Goal: Transaction & Acquisition: Purchase product/service

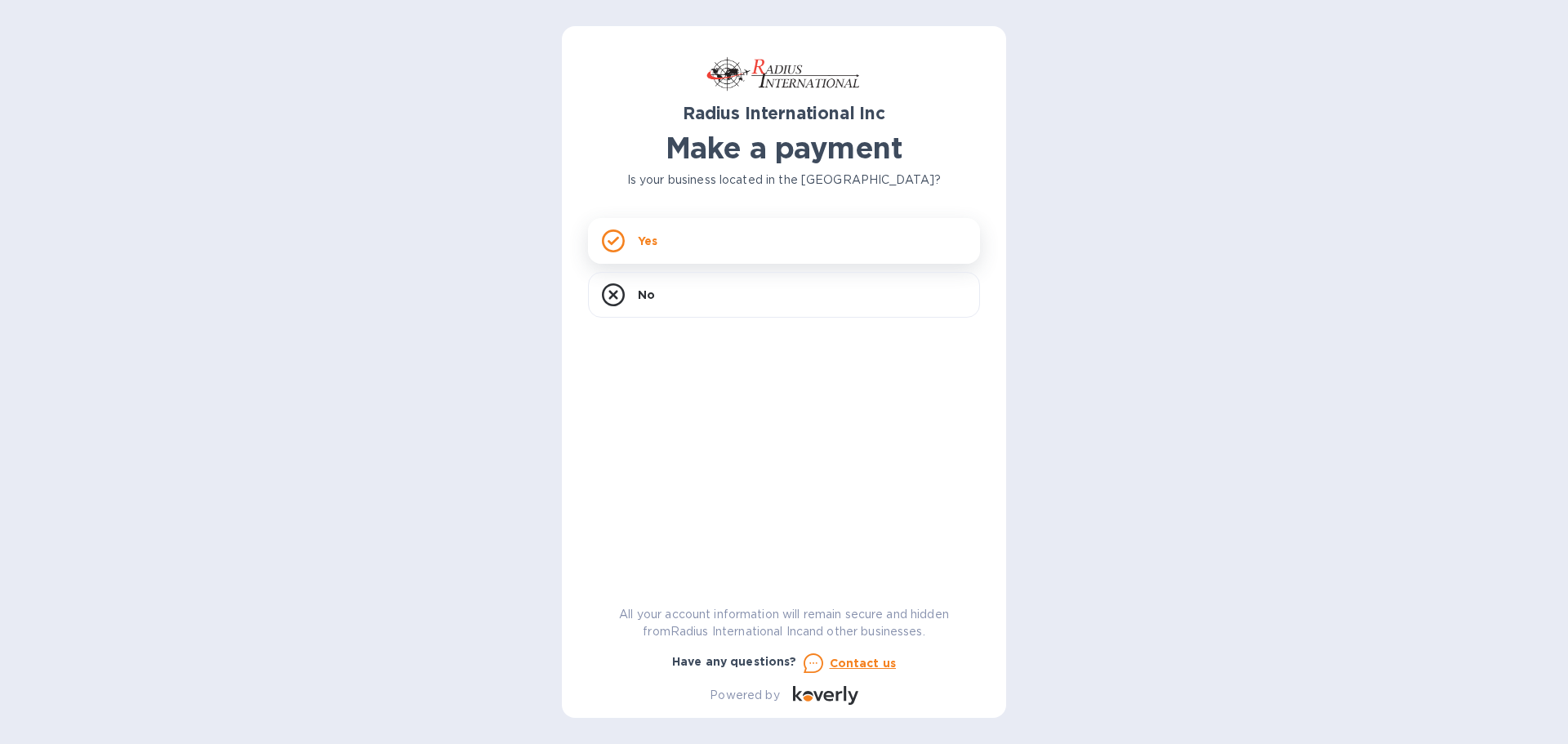
click at [665, 242] on div "Yes" at bounding box center [784, 241] width 392 height 46
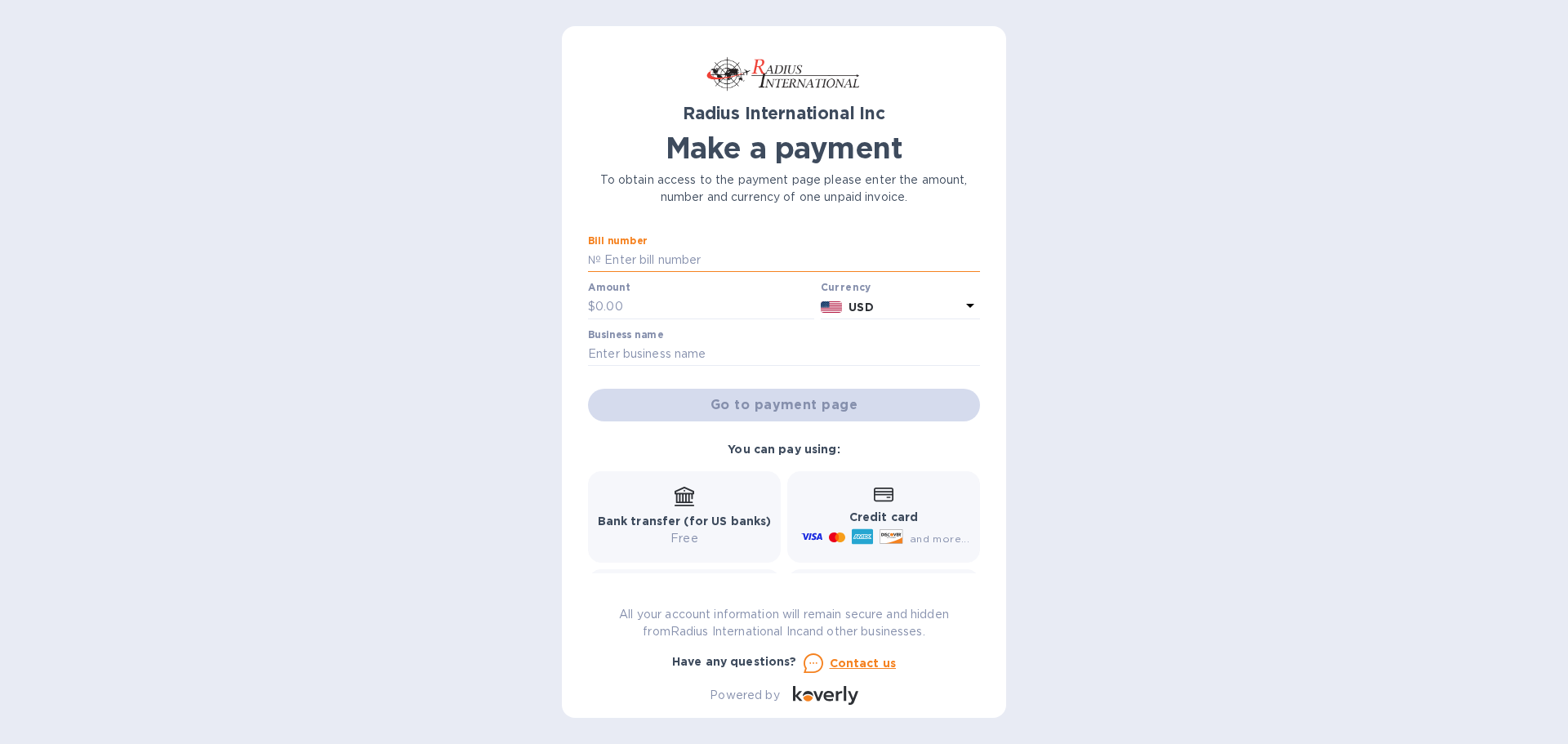
click at [643, 261] on input "text" at bounding box center [790, 261] width 379 height 25
type input "SS100096371/D"
click at [598, 311] on input "text" at bounding box center [704, 307] width 219 height 25
type input "19,984.95"
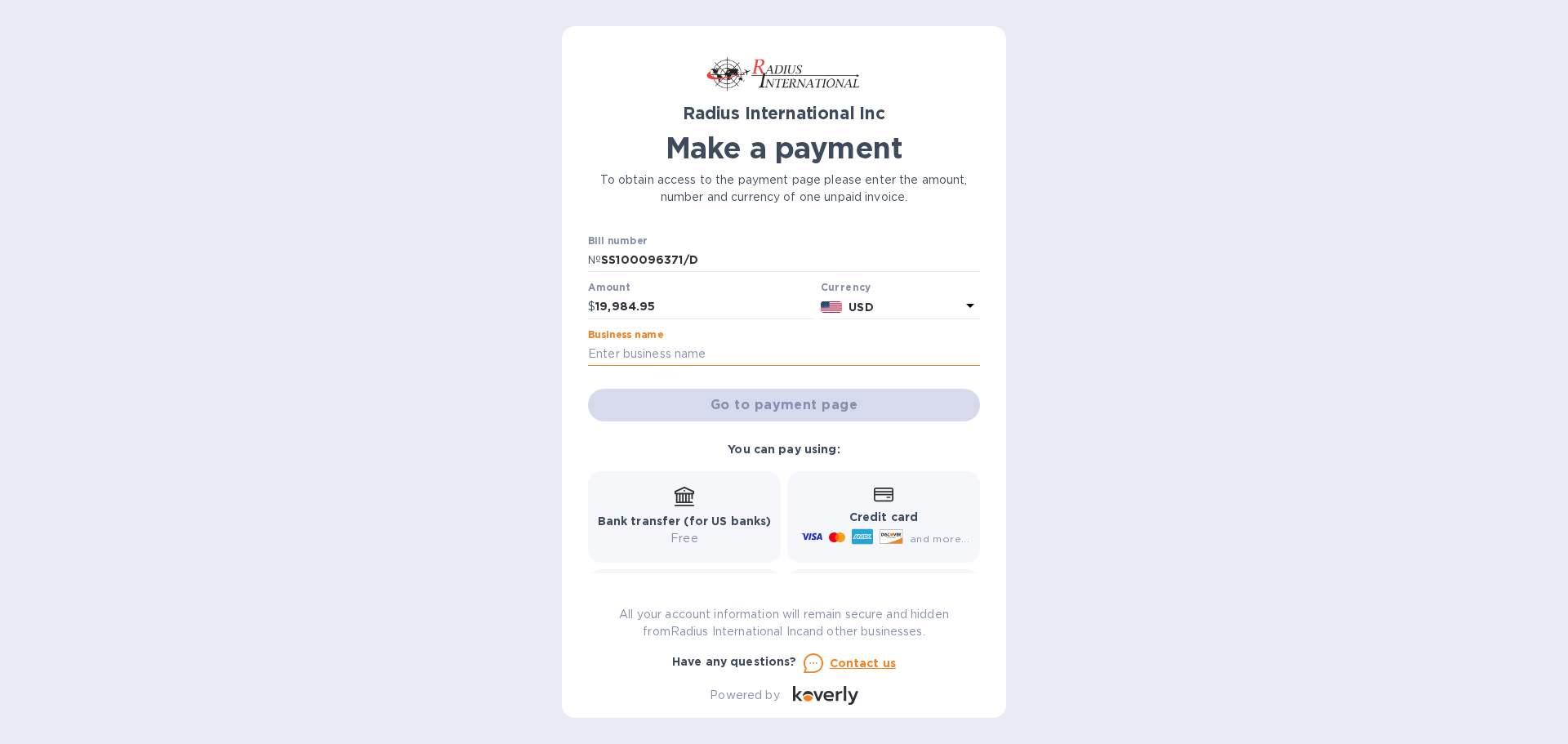
click at [596, 356] on input "text" at bounding box center [784, 354] width 392 height 25
type input "RST THERMAL, INC"
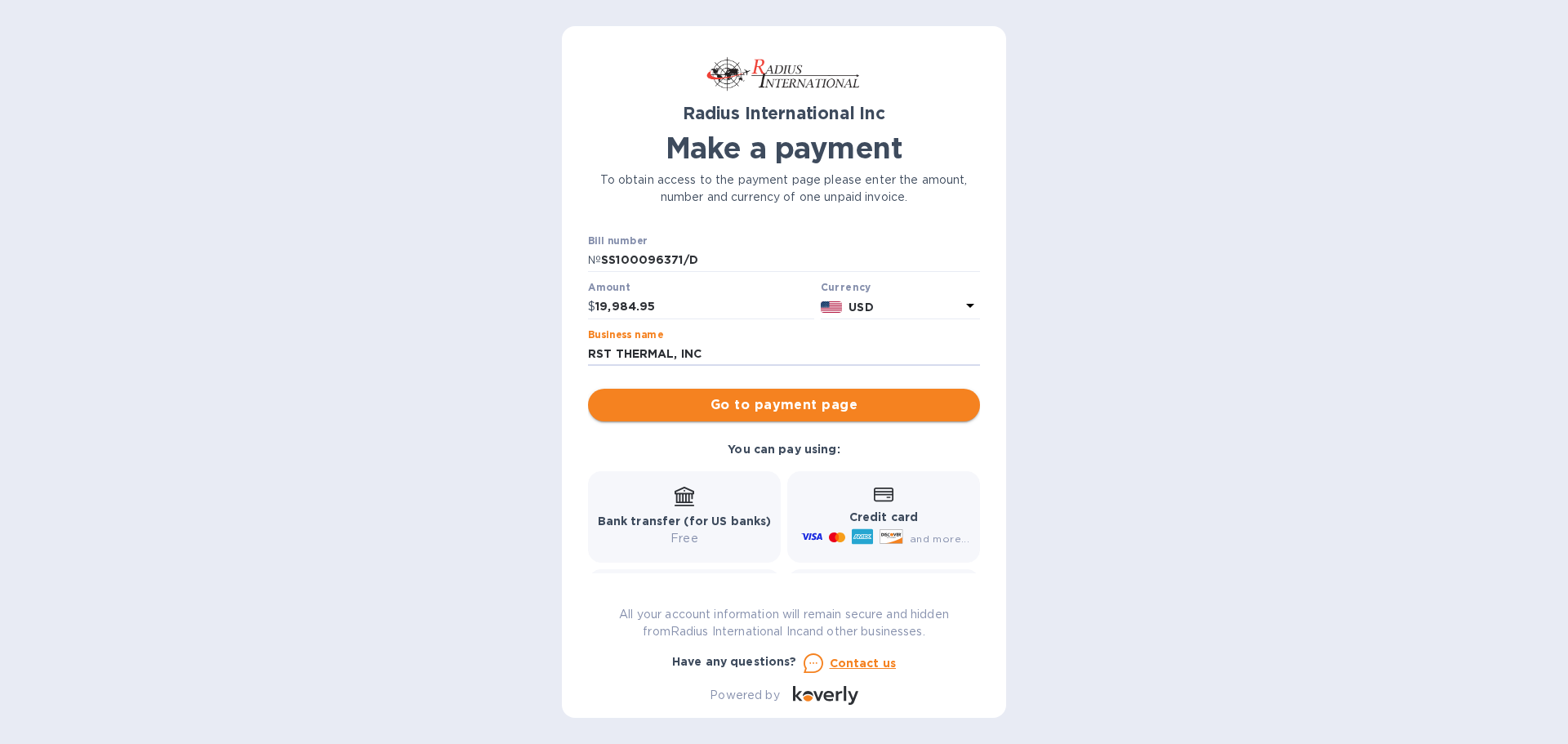
click at [769, 404] on span "Go to payment page" at bounding box center [784, 405] width 366 height 20
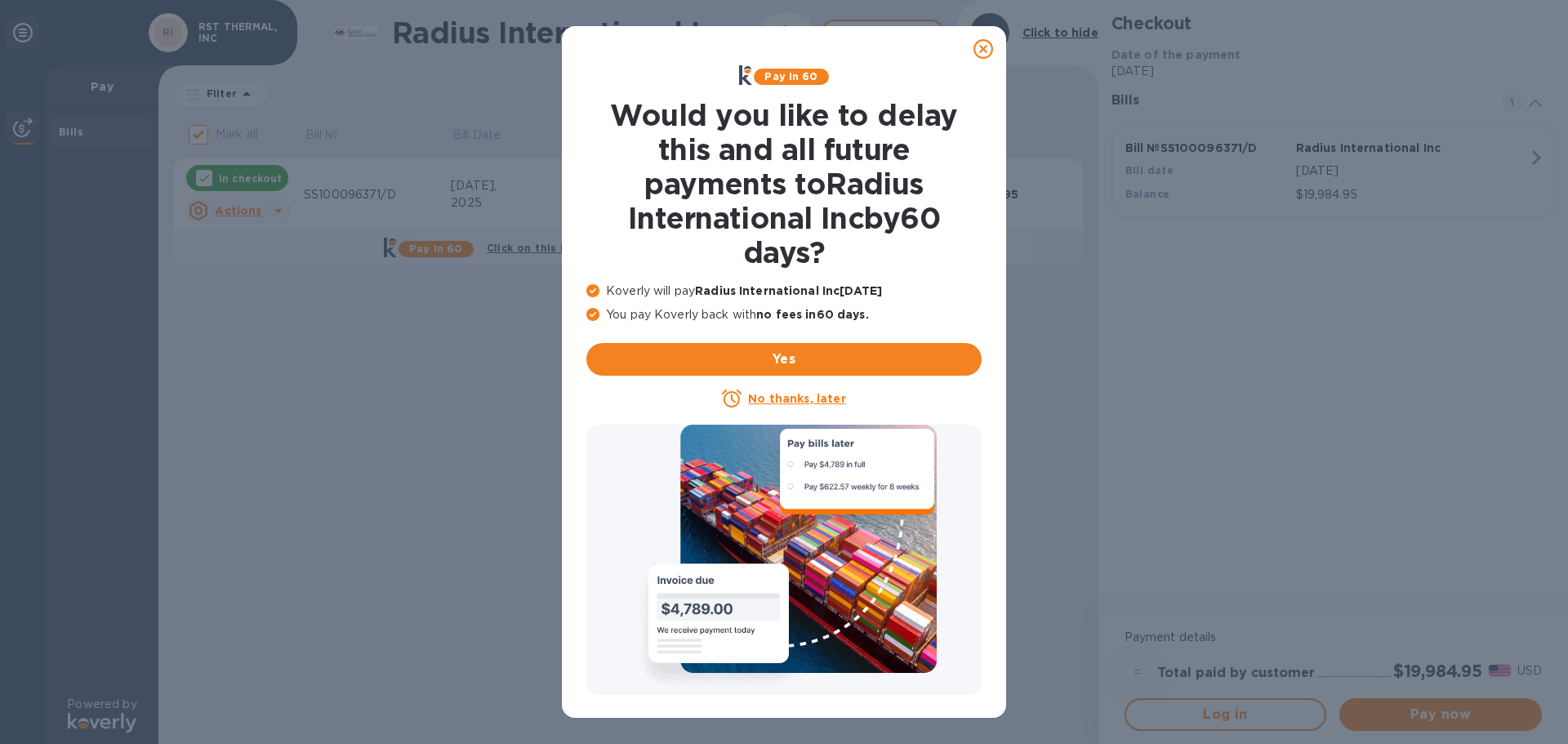
click at [787, 400] on u "No thanks, later" at bounding box center [797, 398] width 98 height 13
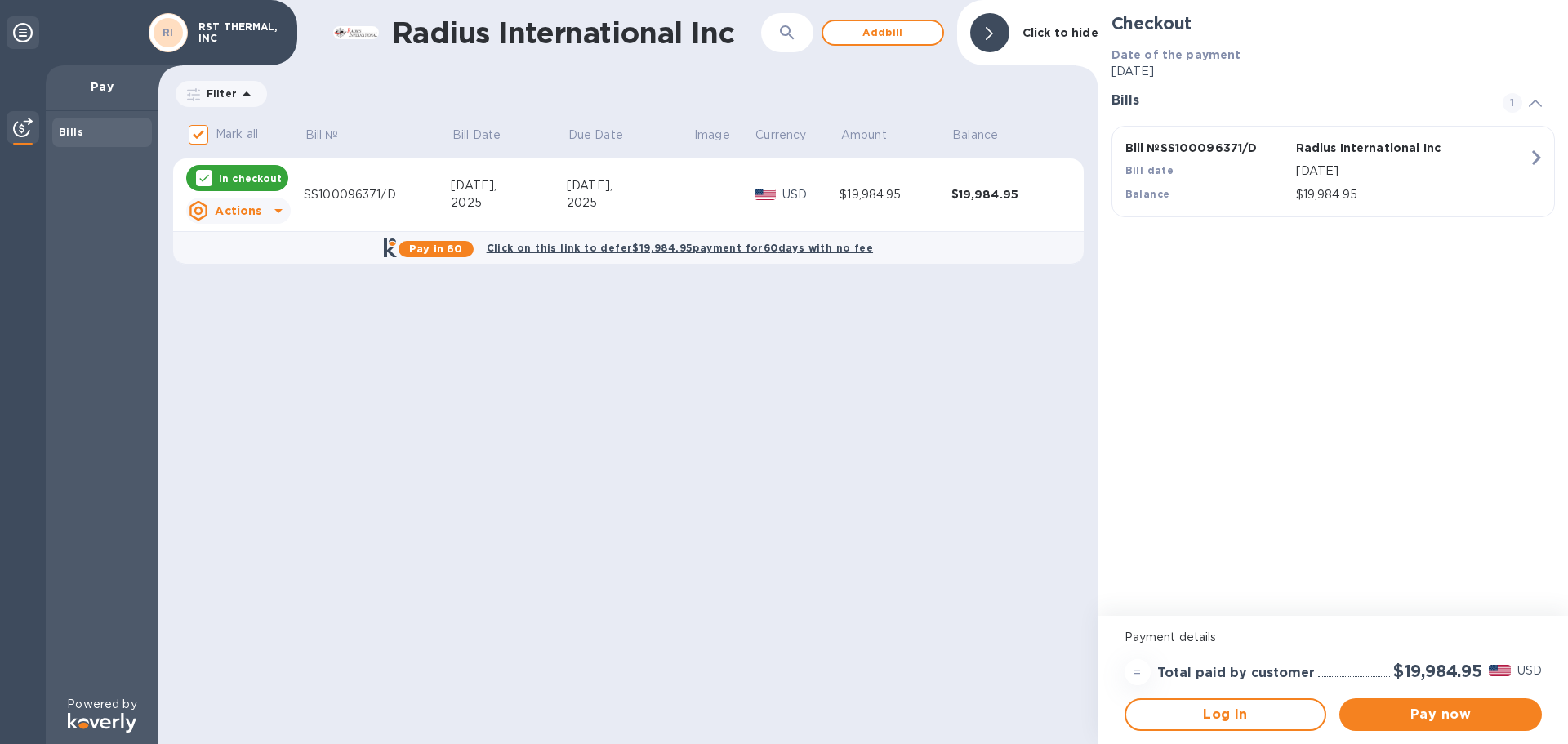
click at [229, 97] on p "Filter" at bounding box center [218, 93] width 37 height 14
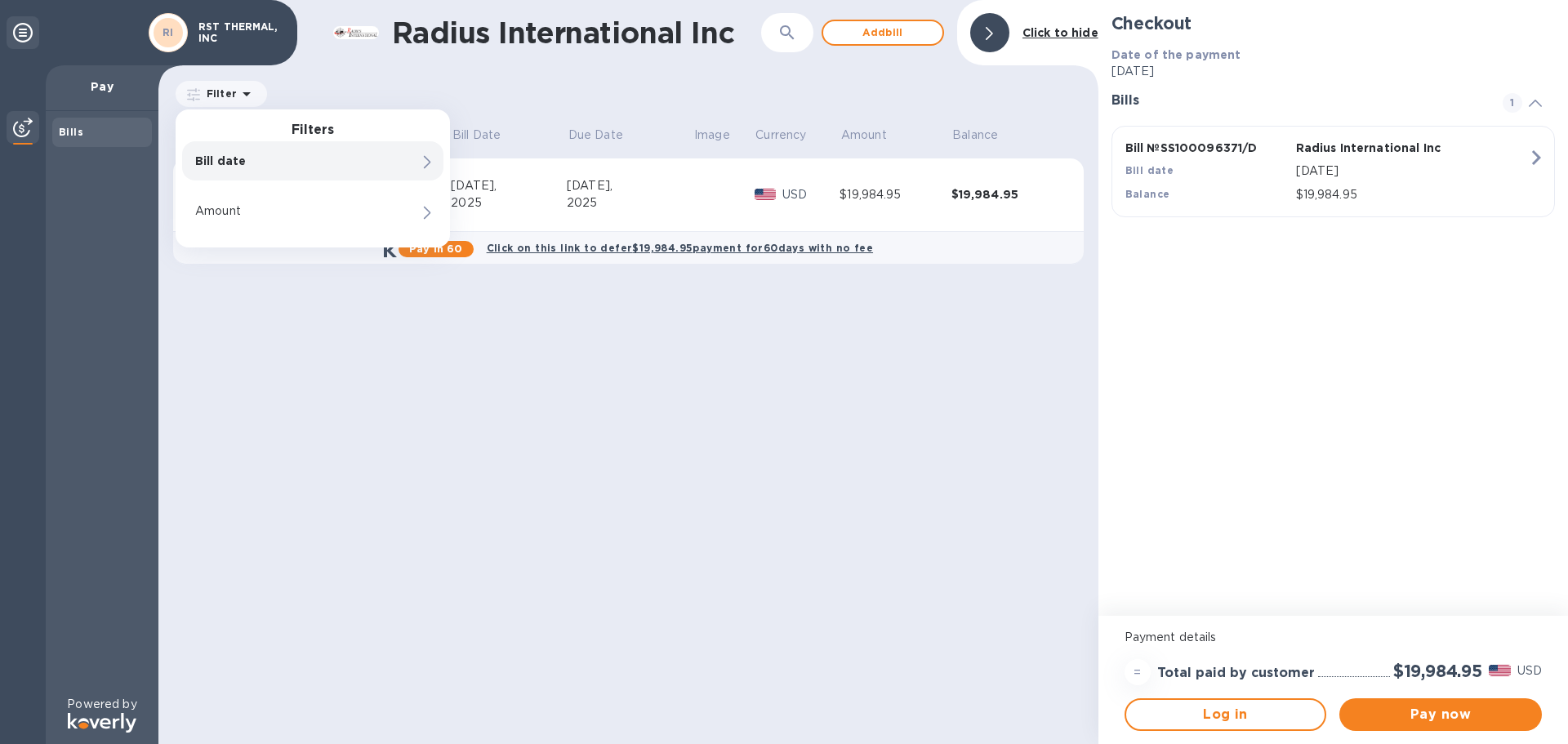
click at [381, 85] on div "Filter Filters Bill date Amount Amount" at bounding box center [628, 94] width 911 height 31
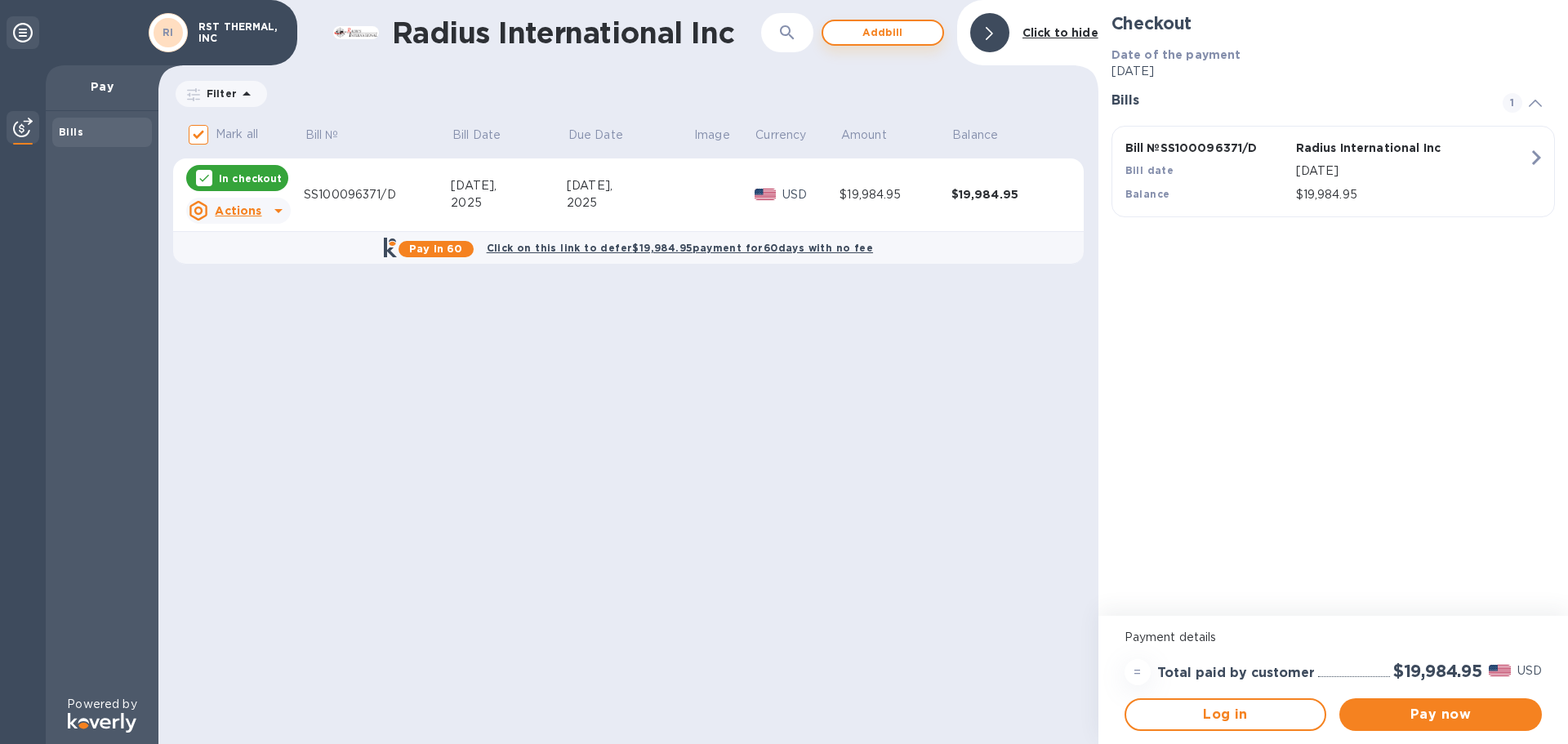
click at [892, 34] on span "Add bill" at bounding box center [883, 33] width 93 height 20
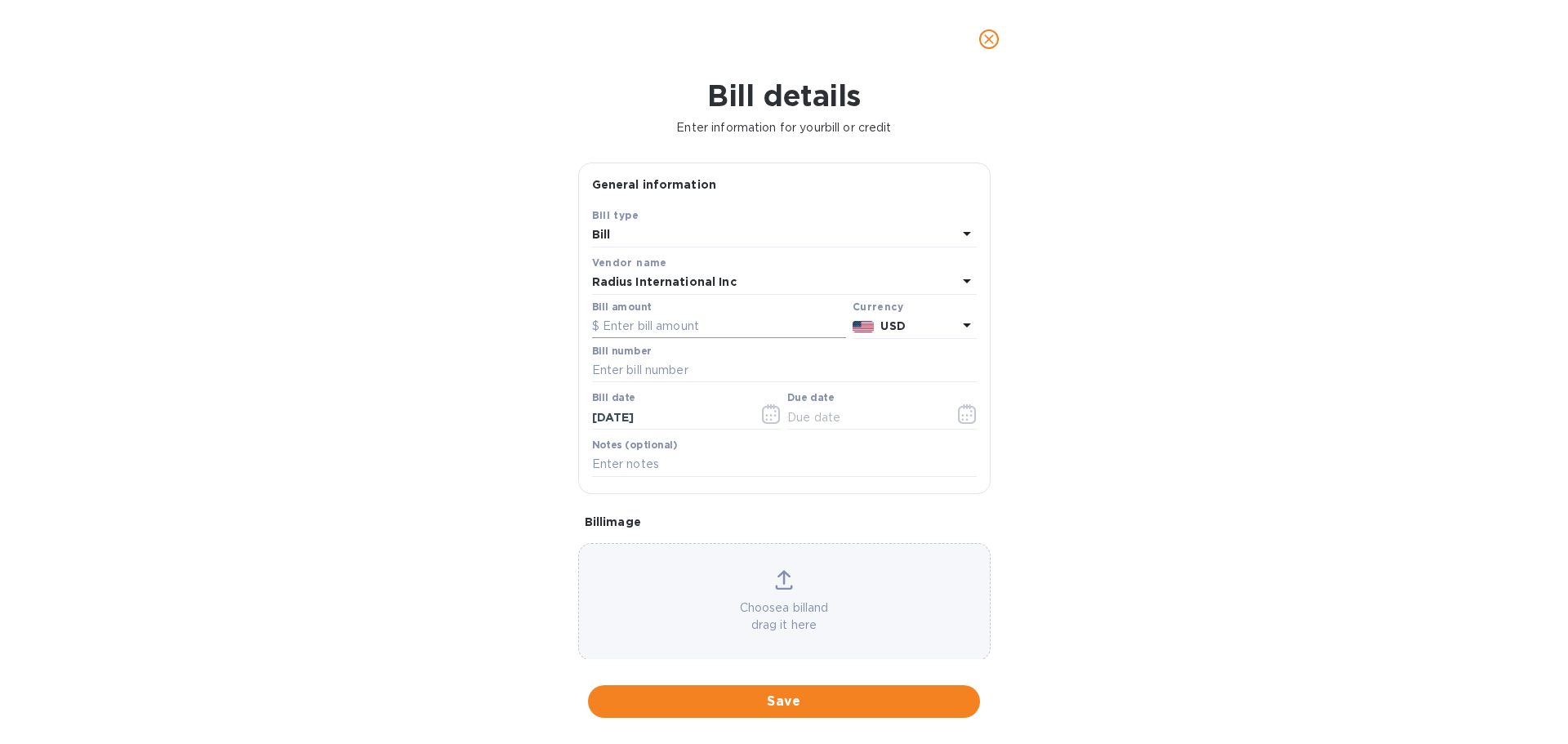
click at [603, 325] on input "text" at bounding box center [719, 327] width 254 height 25
type input "15,866.40"
click at [638, 370] on input "text" at bounding box center [784, 370] width 384 height 25
type input "SS100097450"
click at [789, 702] on span "Save" at bounding box center [784, 701] width 366 height 20
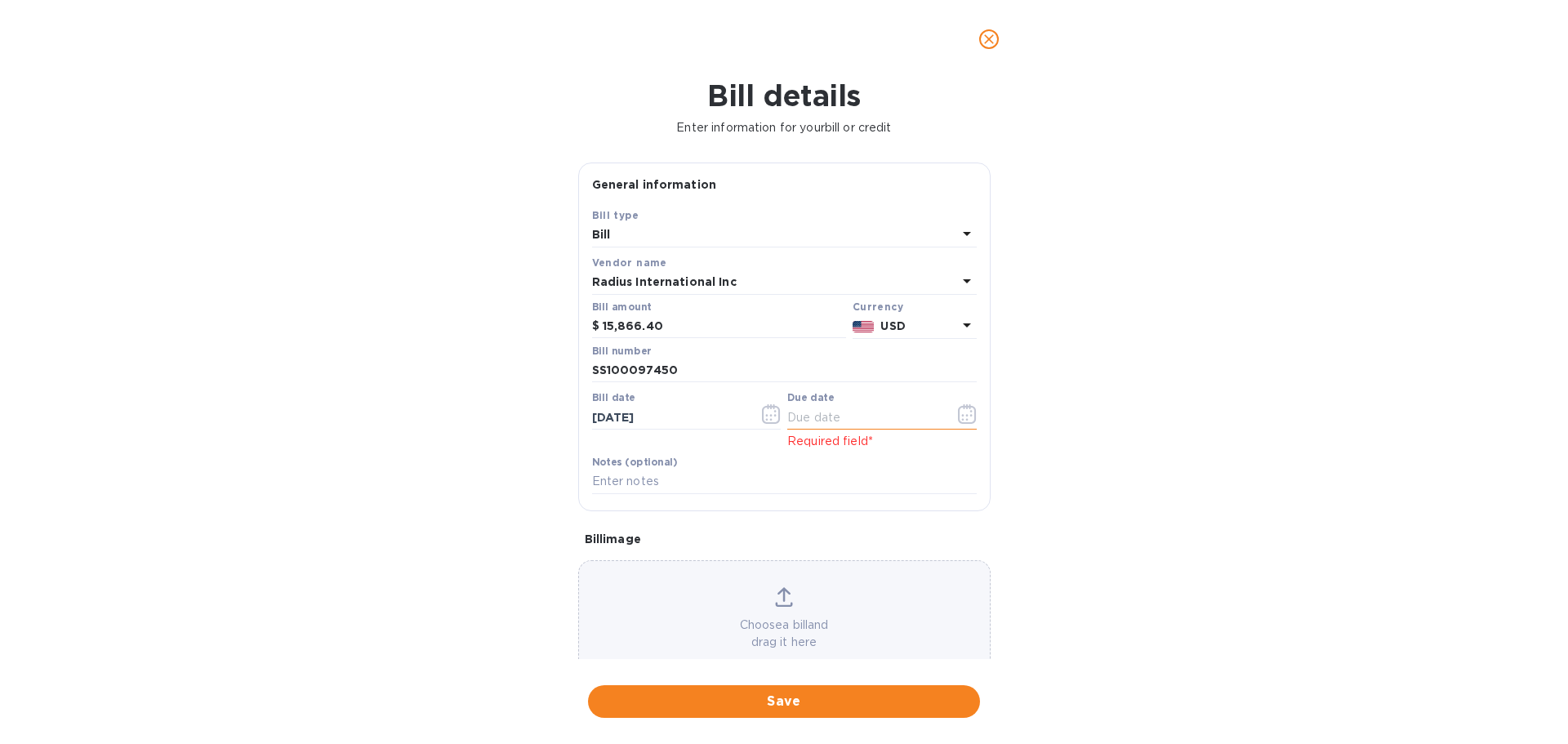
click at [820, 421] on input "text" at bounding box center [865, 417] width 154 height 25
click at [958, 413] on icon "button" at bounding box center [967, 414] width 19 height 20
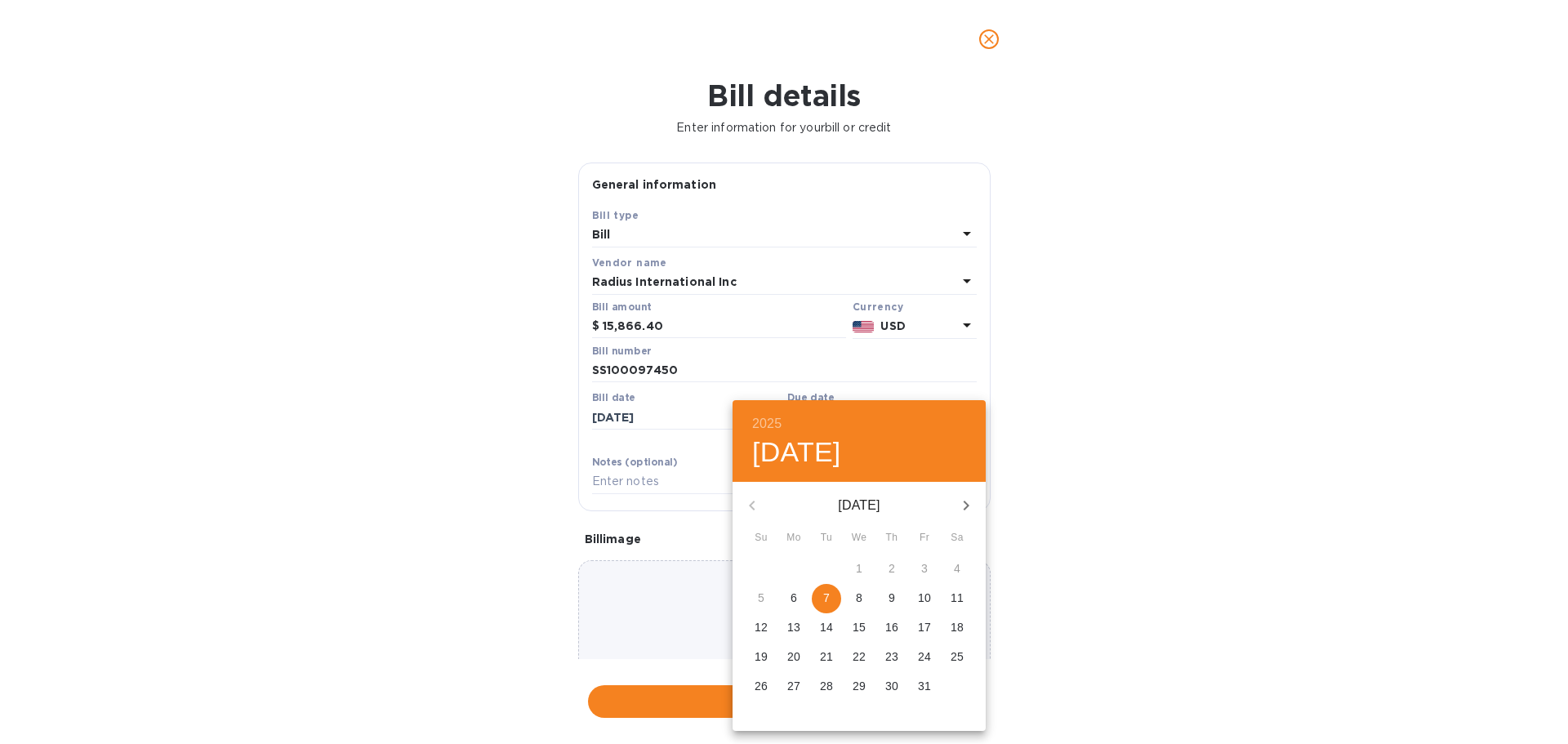
click at [822, 595] on span "7" at bounding box center [826, 597] width 30 height 16
type input "10/07/2025"
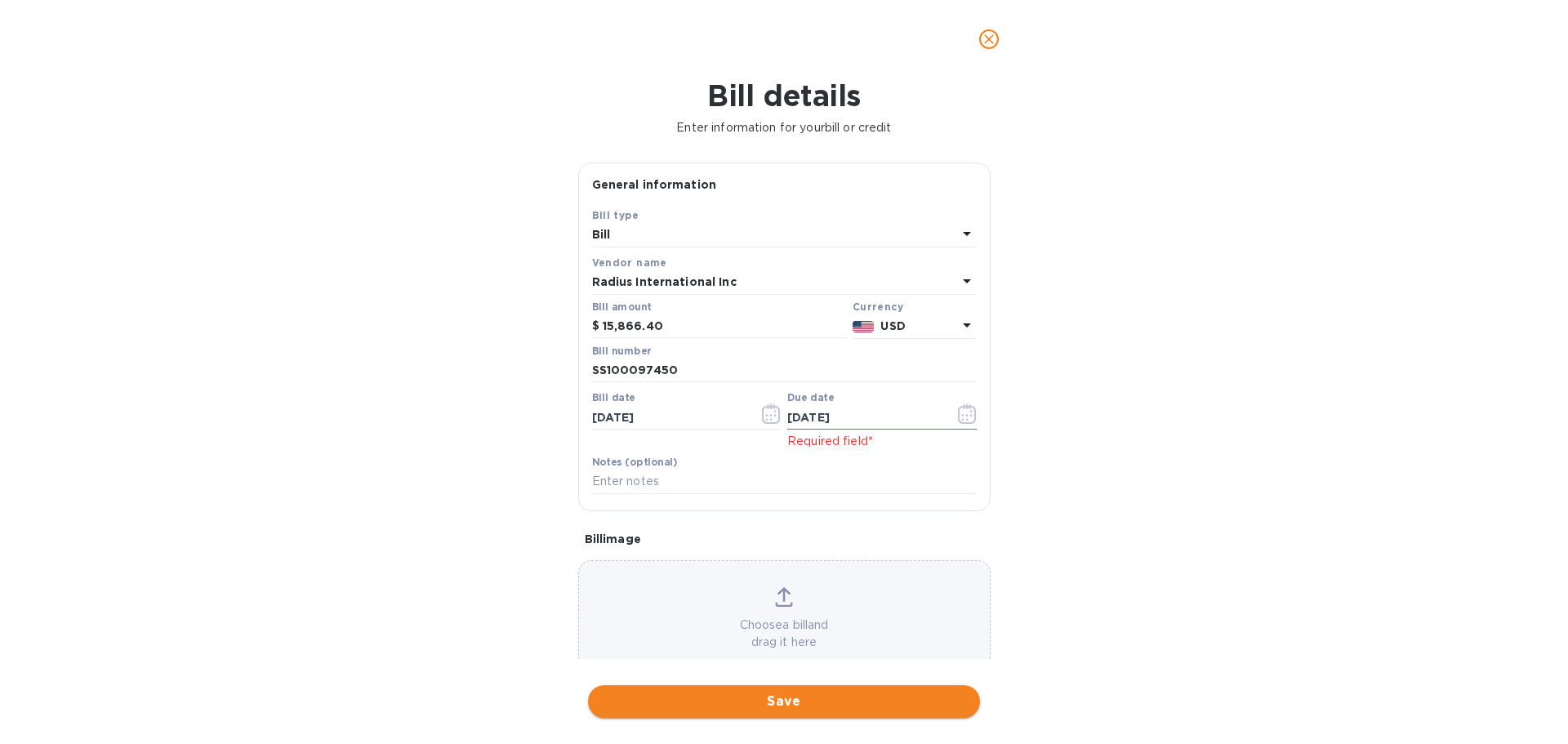
click at [794, 708] on span "Save" at bounding box center [784, 701] width 366 height 20
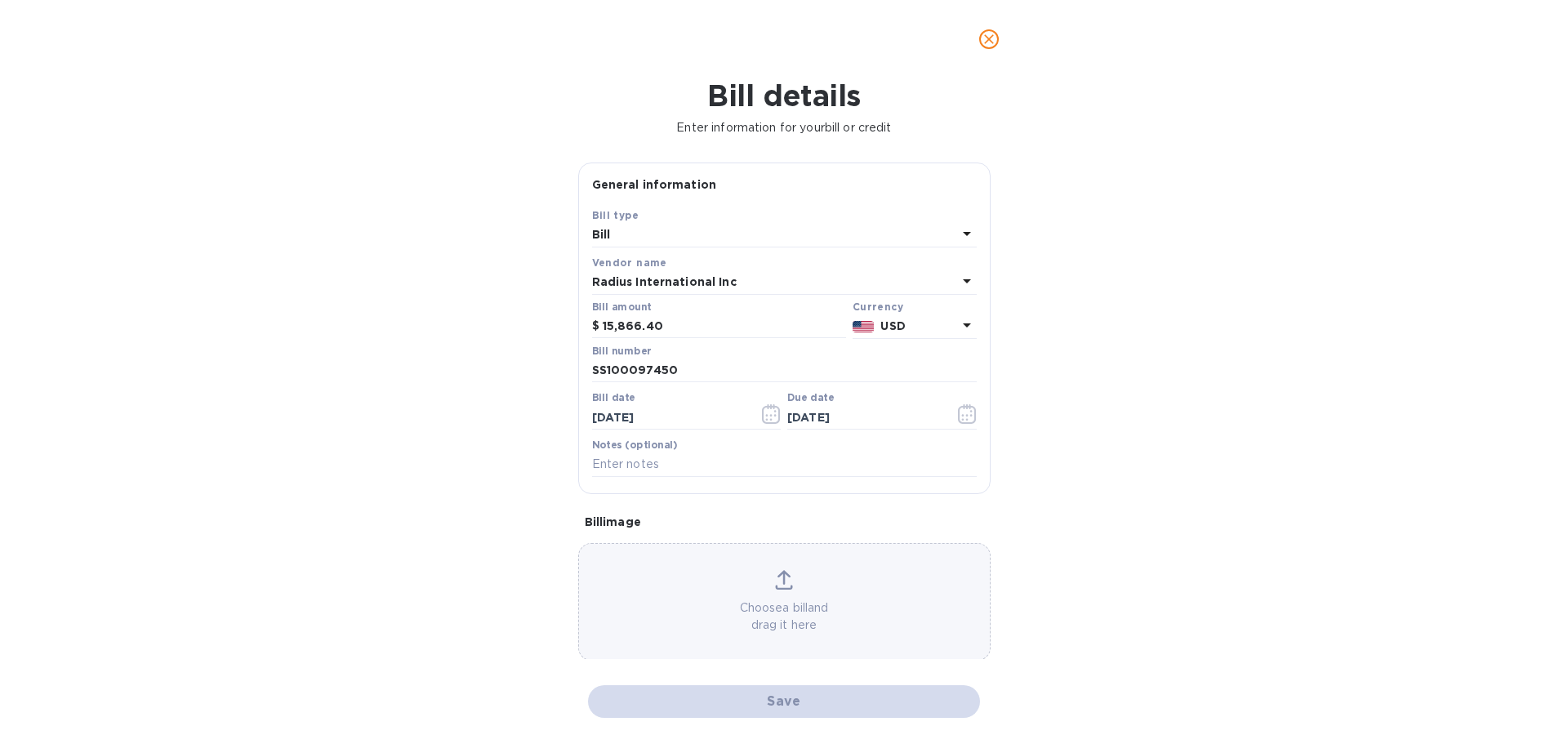
checkbox input "false"
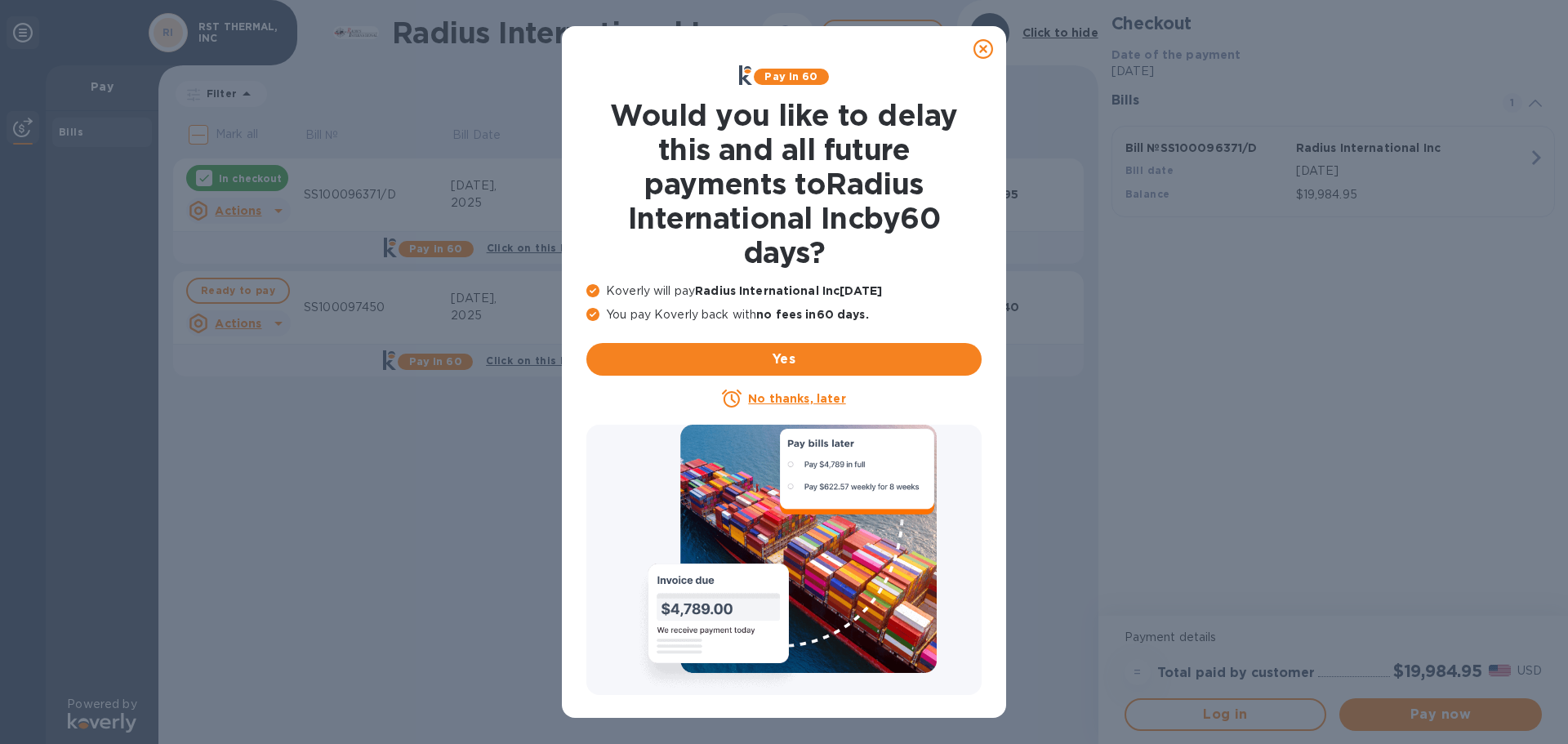
click at [982, 45] on icon at bounding box center [984, 49] width 20 height 20
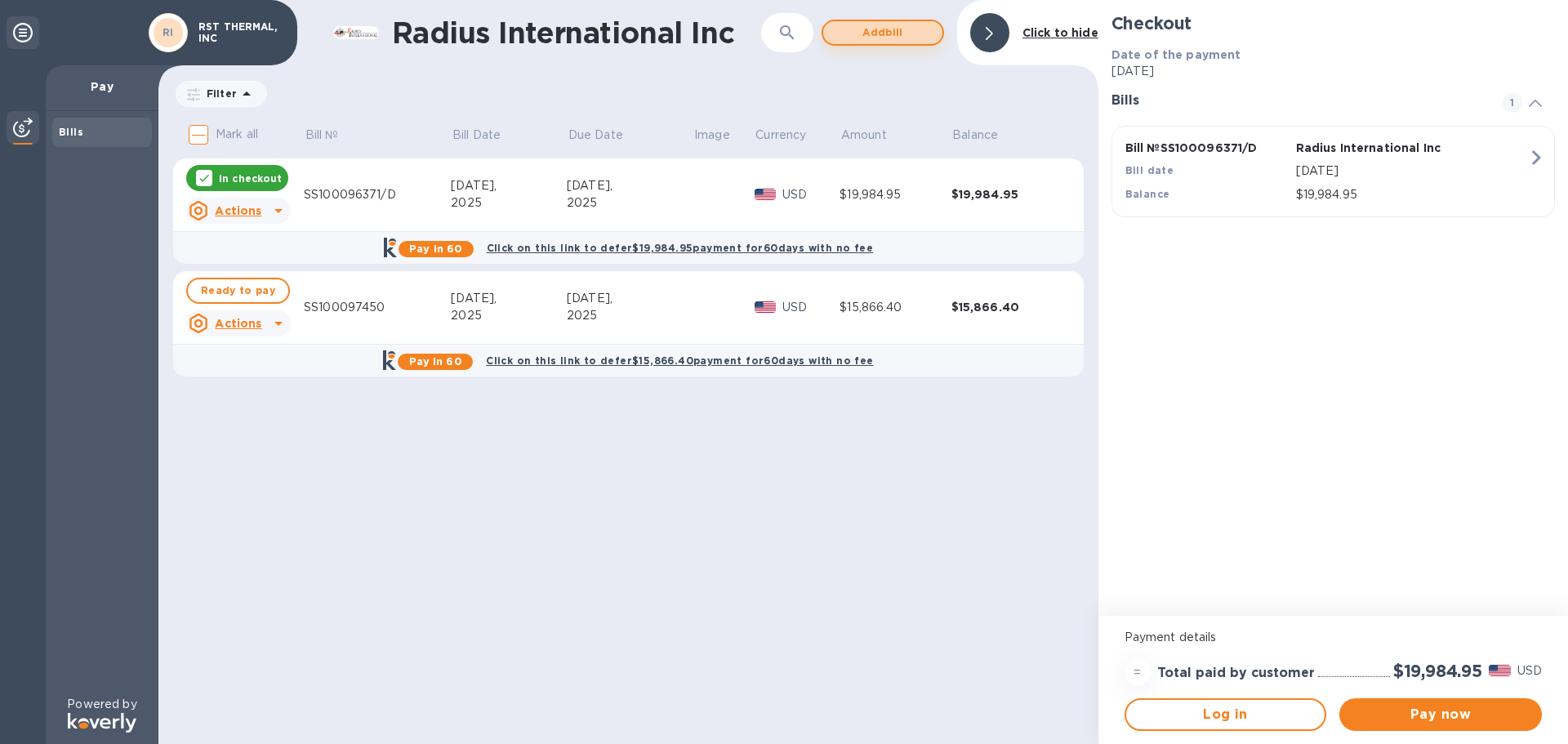
click at [891, 29] on span "Add bill" at bounding box center [883, 33] width 93 height 20
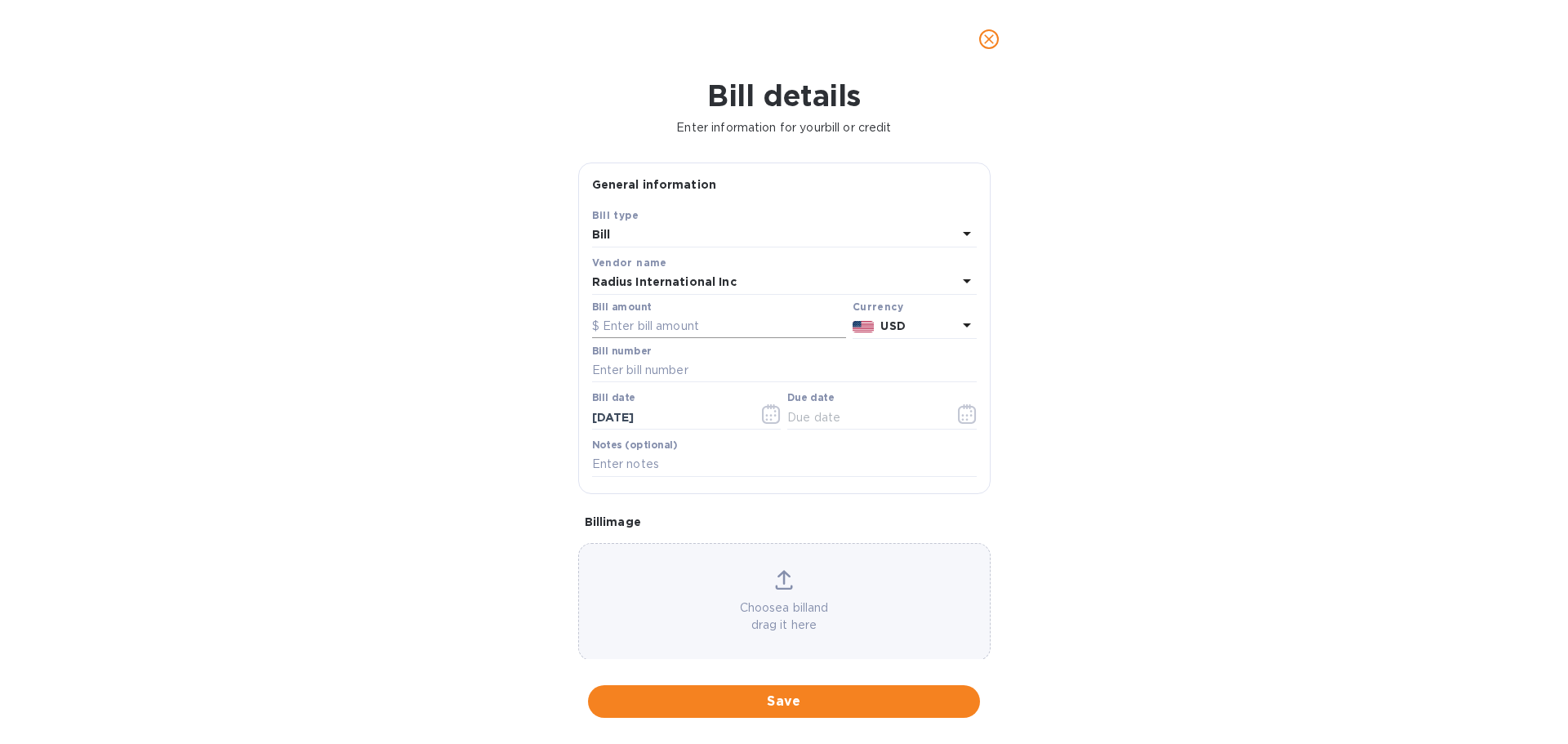
click at [642, 320] on input "text" at bounding box center [719, 327] width 254 height 25
type input "8,045.55"
click at [682, 373] on input "text" at bounding box center [784, 370] width 384 height 25
type input "SS100095199/1"
click at [814, 420] on input "text" at bounding box center [865, 417] width 154 height 25
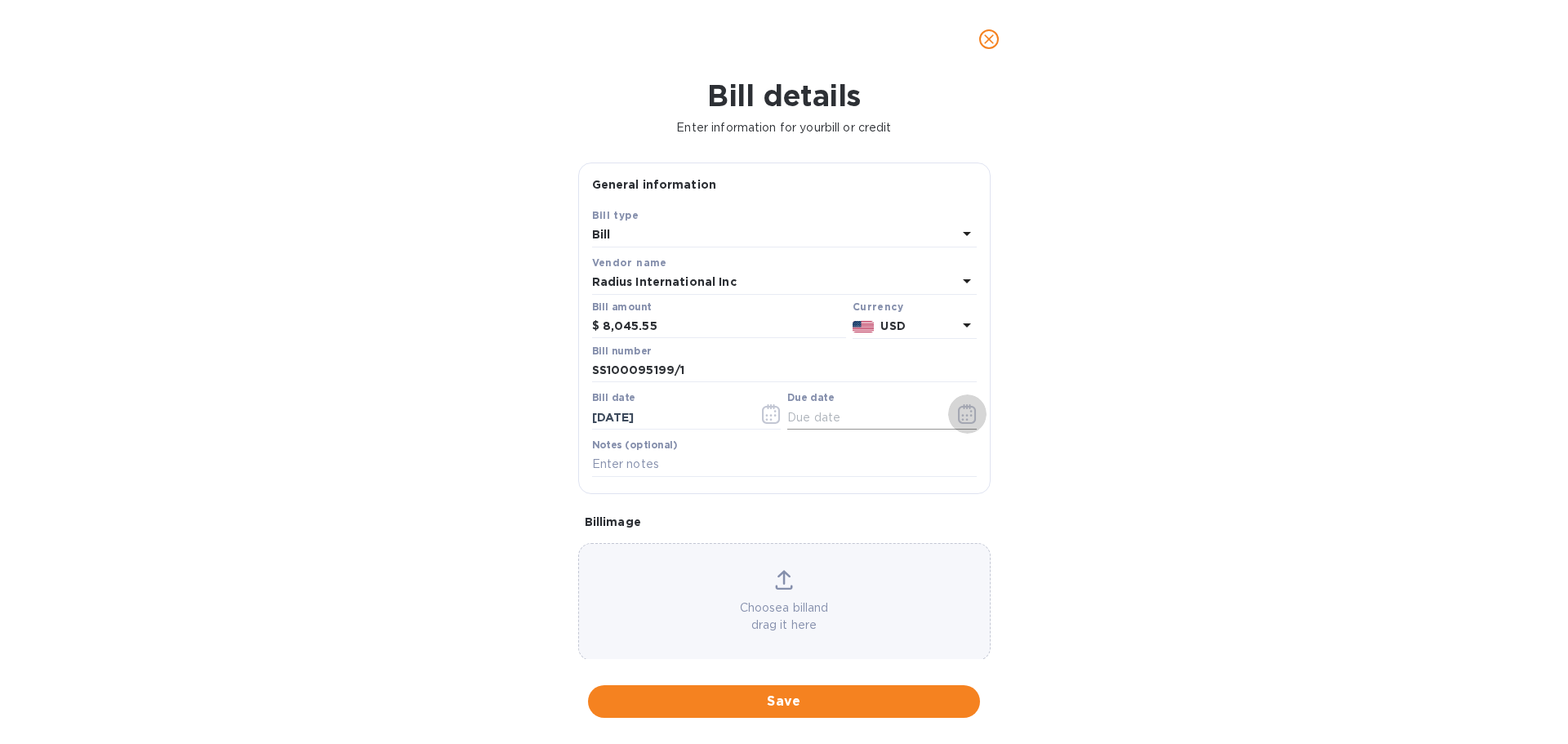
click at [962, 415] on icon "button" at bounding box center [967, 414] width 19 height 20
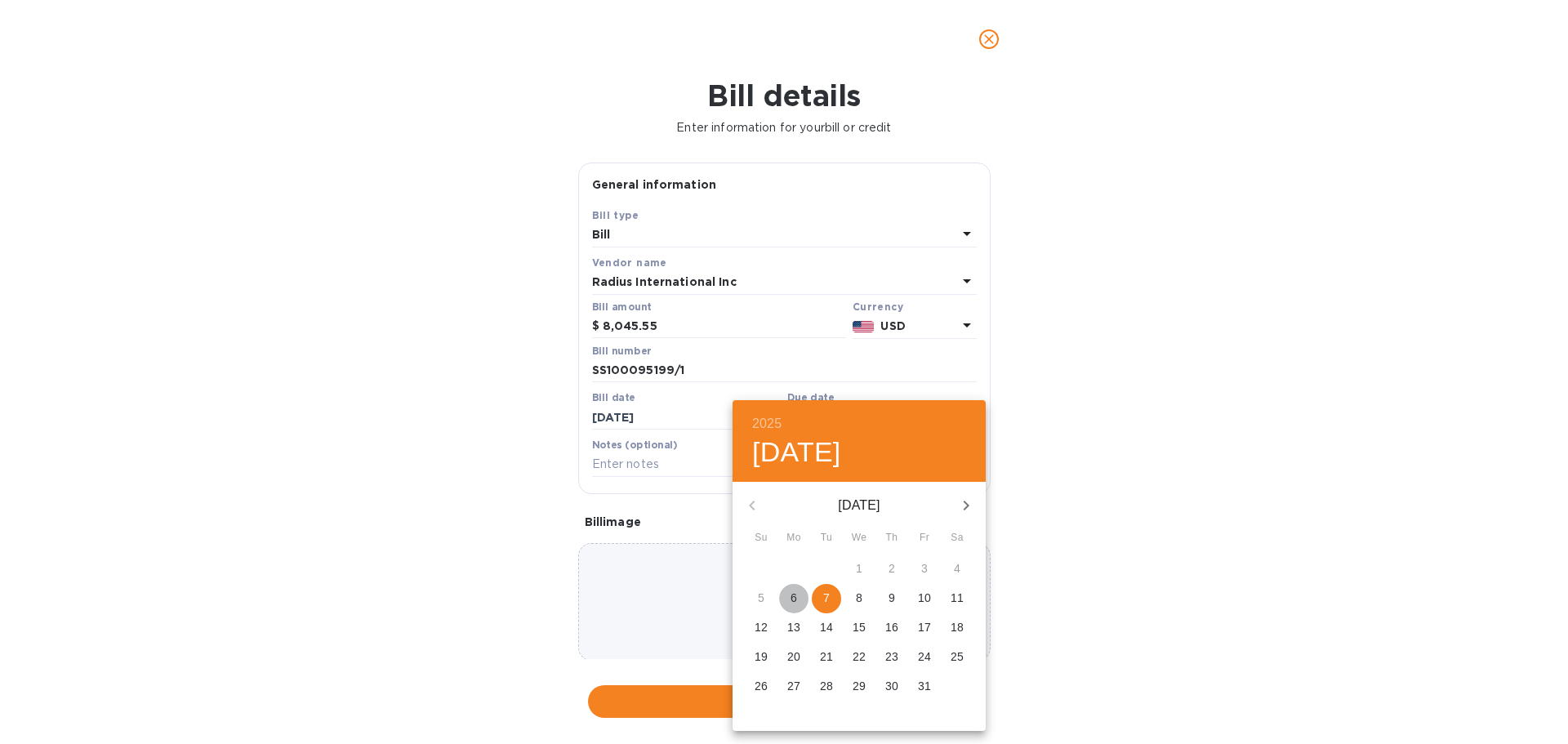
click at [793, 596] on p "6" at bounding box center [793, 597] width 7 height 16
type input "10/06/2025"
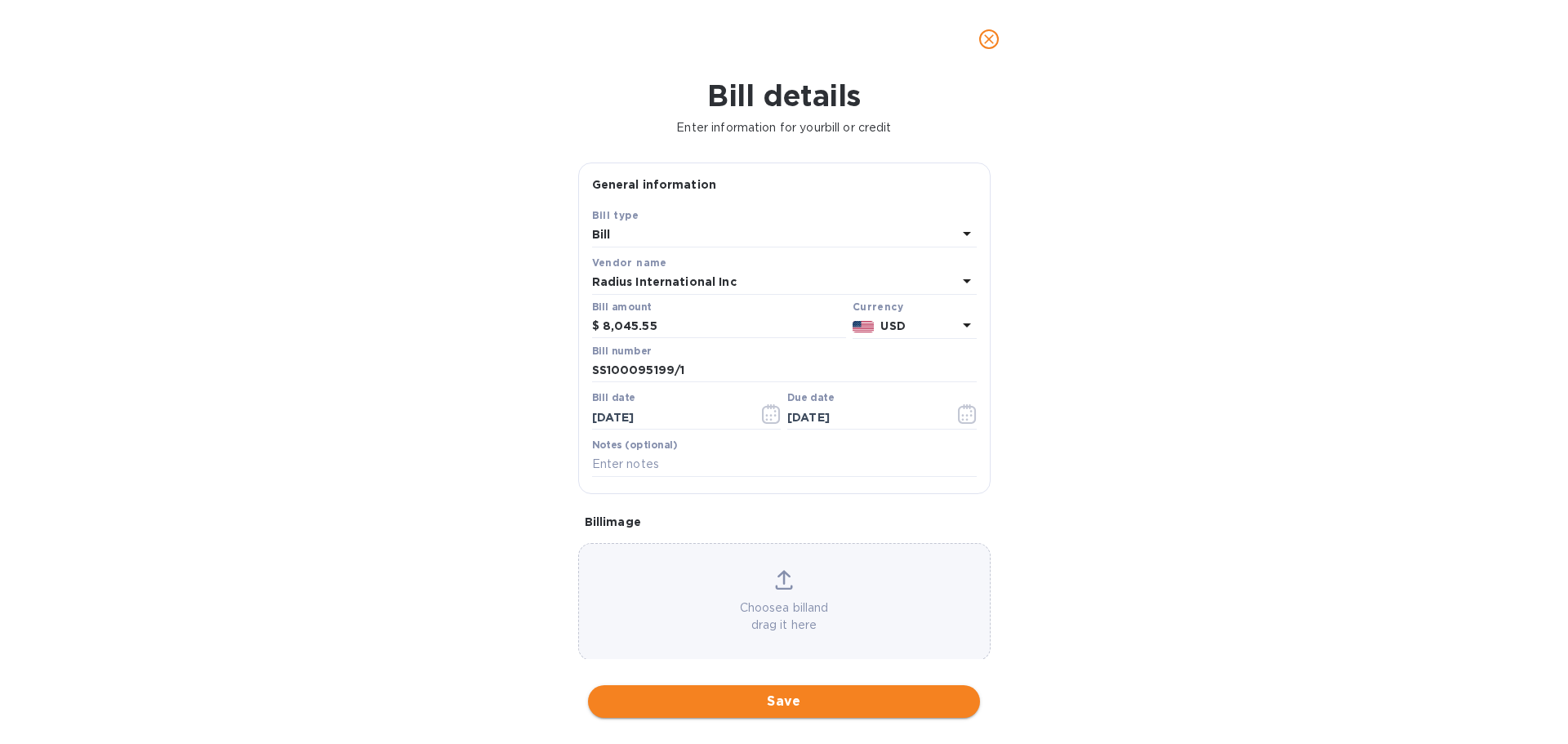
click at [796, 702] on span "Save" at bounding box center [784, 701] width 366 height 20
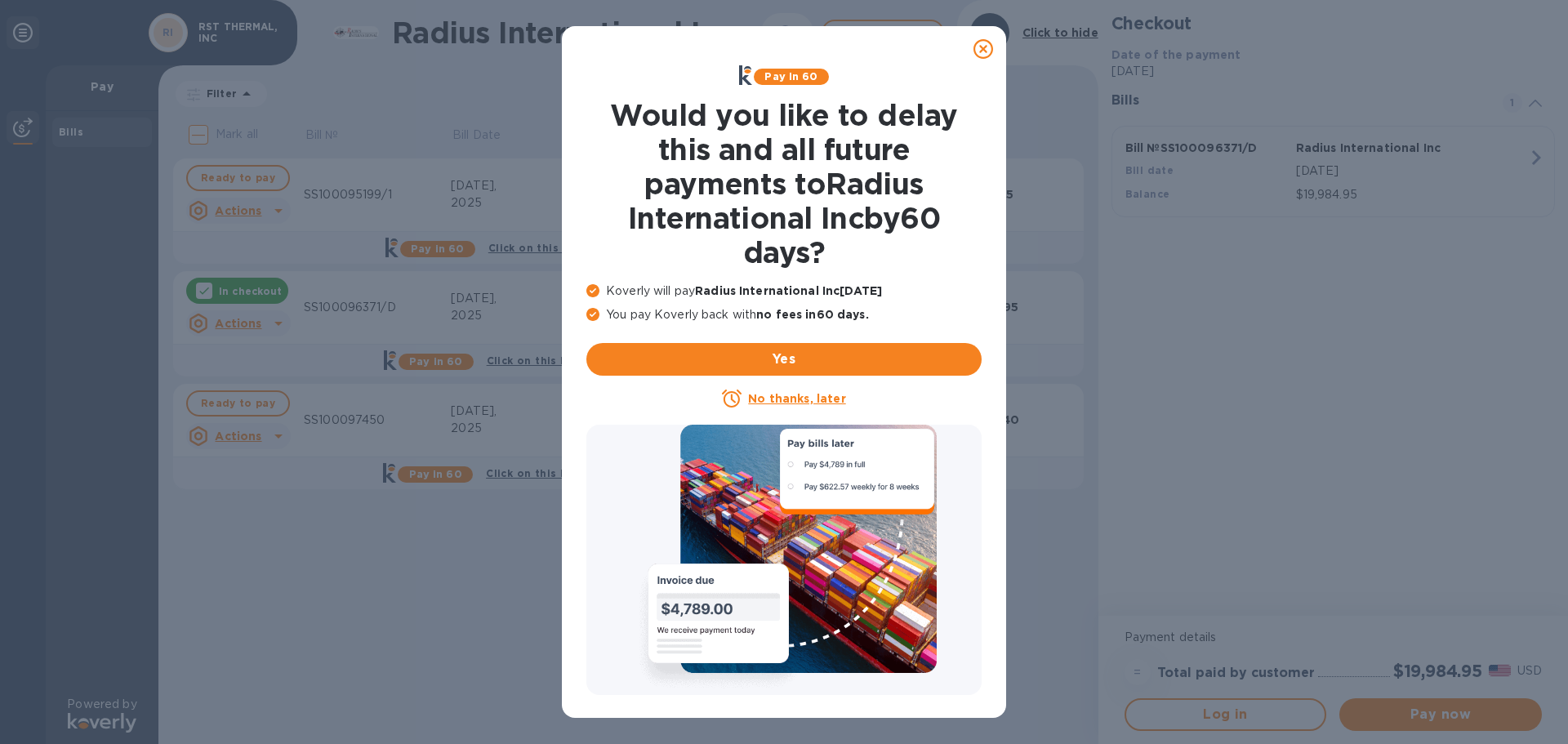
click at [986, 49] on icon at bounding box center [984, 49] width 20 height 20
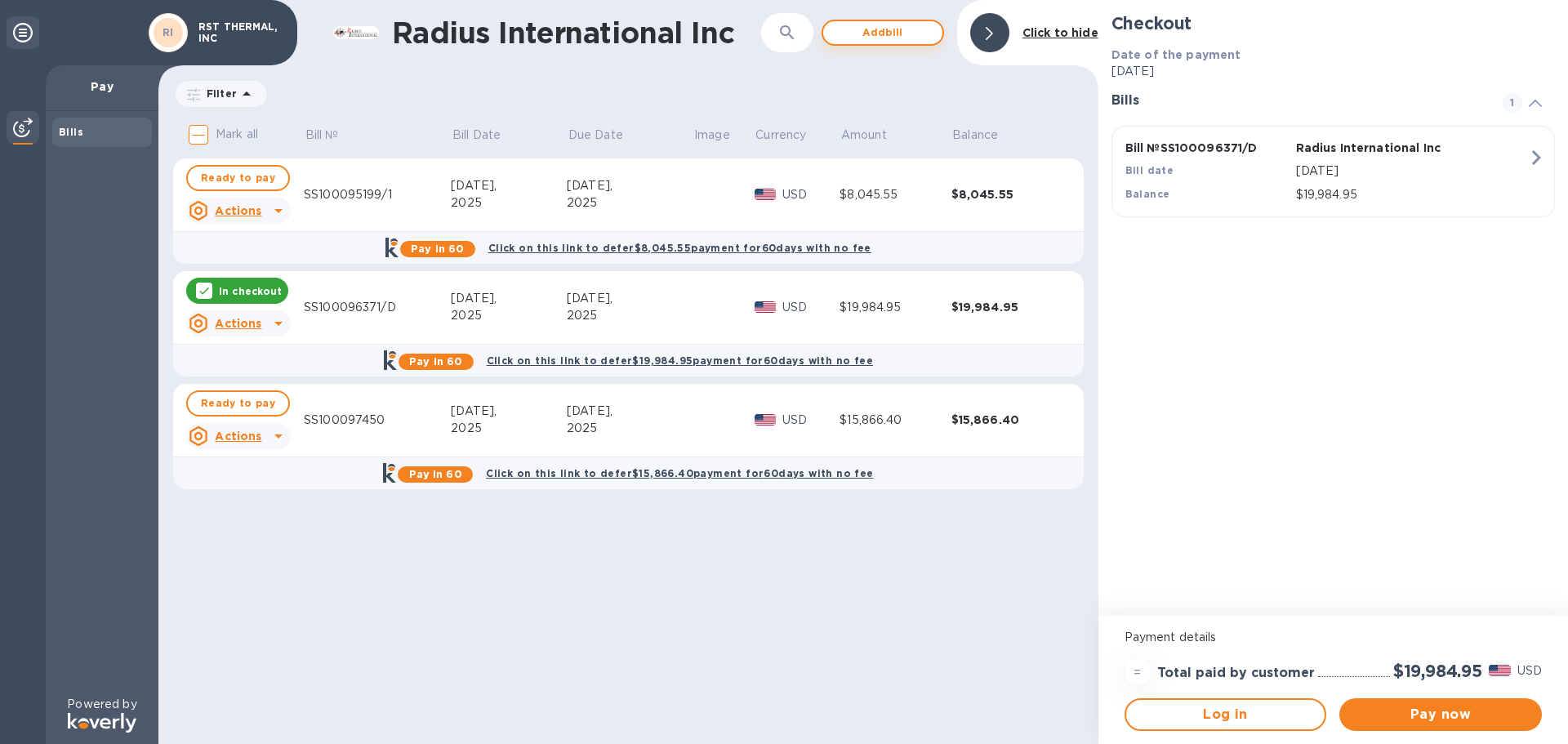
click at [879, 29] on span "Add bill" at bounding box center [883, 33] width 93 height 20
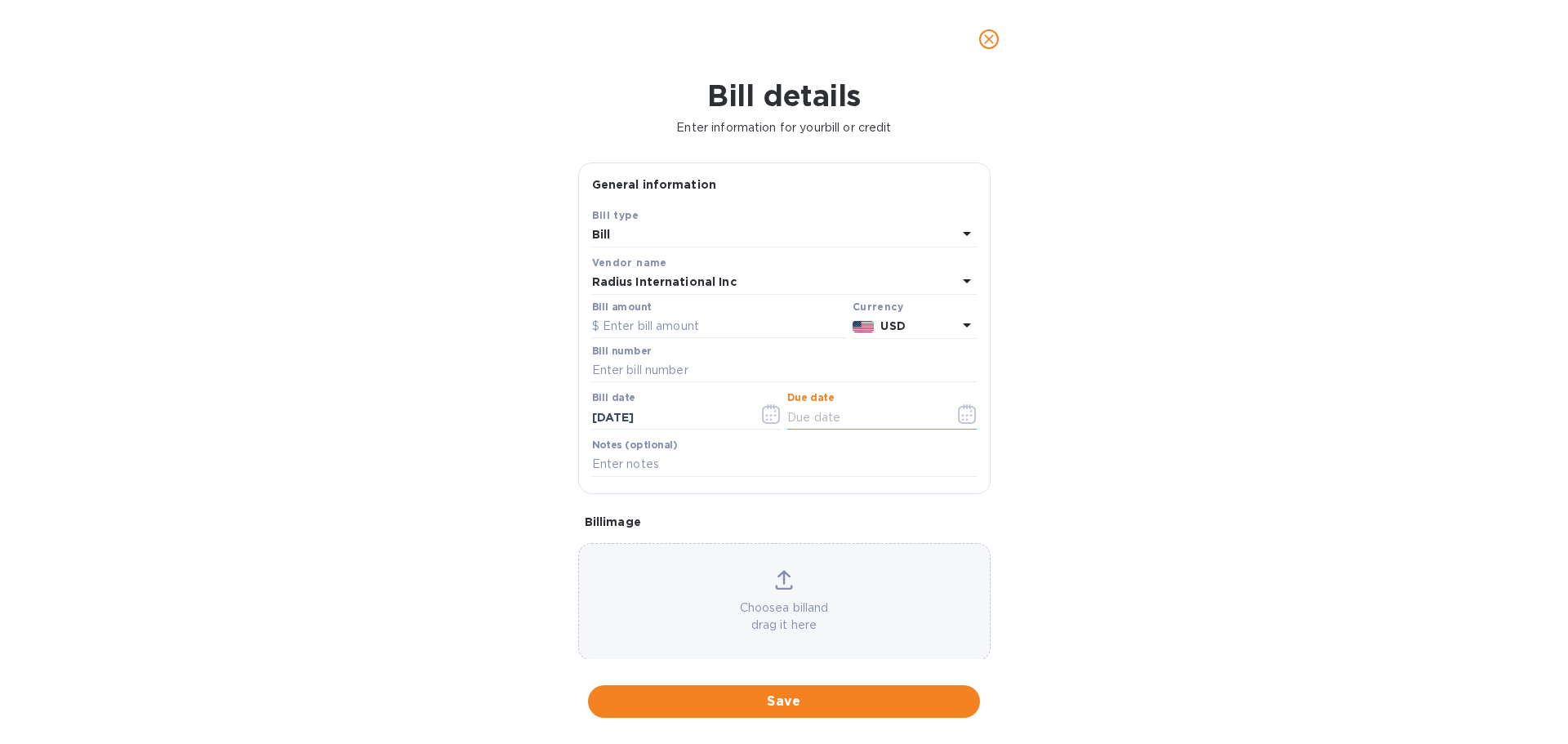
click at [812, 414] on input "text" at bounding box center [865, 417] width 154 height 25
type input "10/06/2025"
click at [679, 328] on input "text" at bounding box center [719, 327] width 254 height 25
type input "8,065.55"
click at [649, 370] on input "text" at bounding box center [784, 370] width 384 height 25
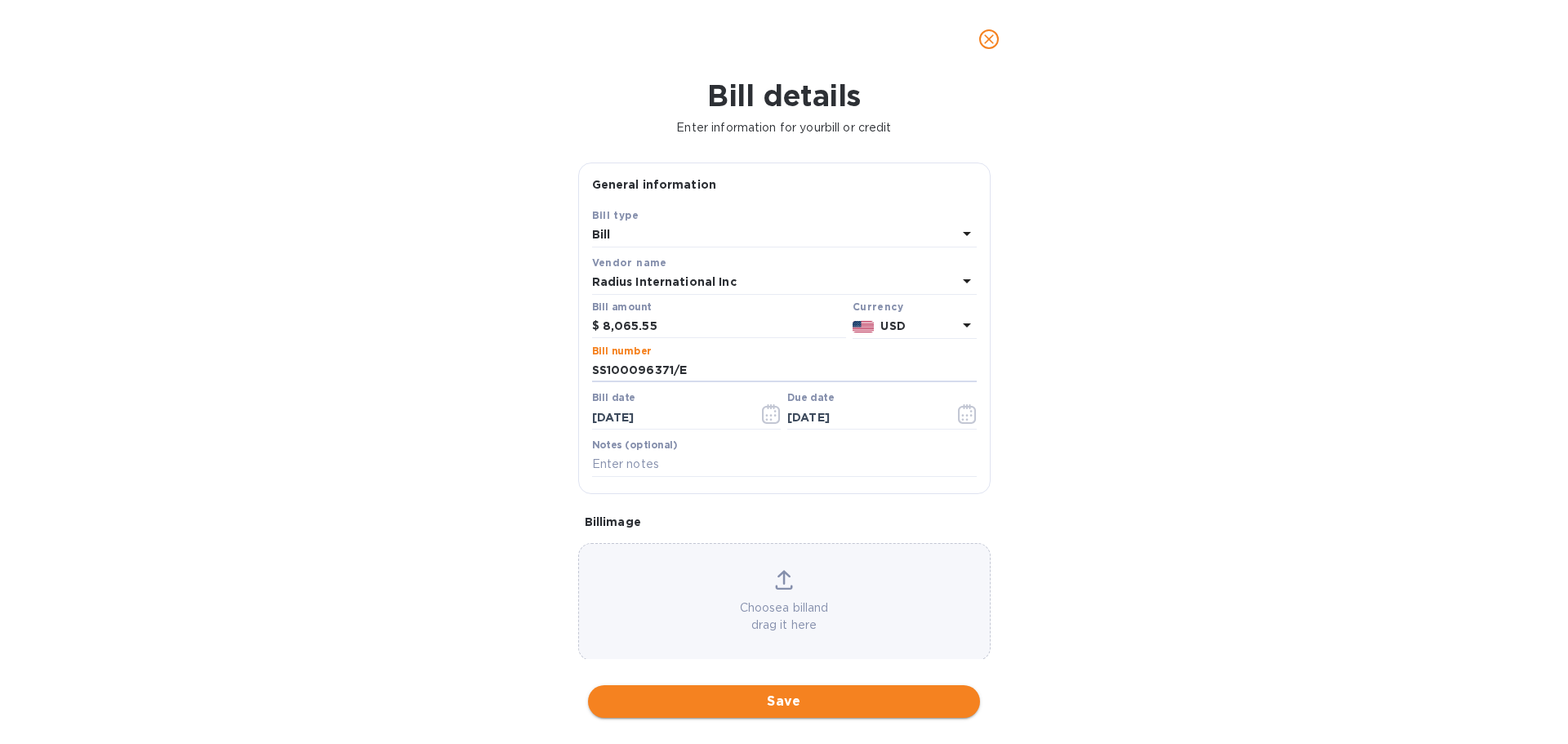
type input "SS100096371/E"
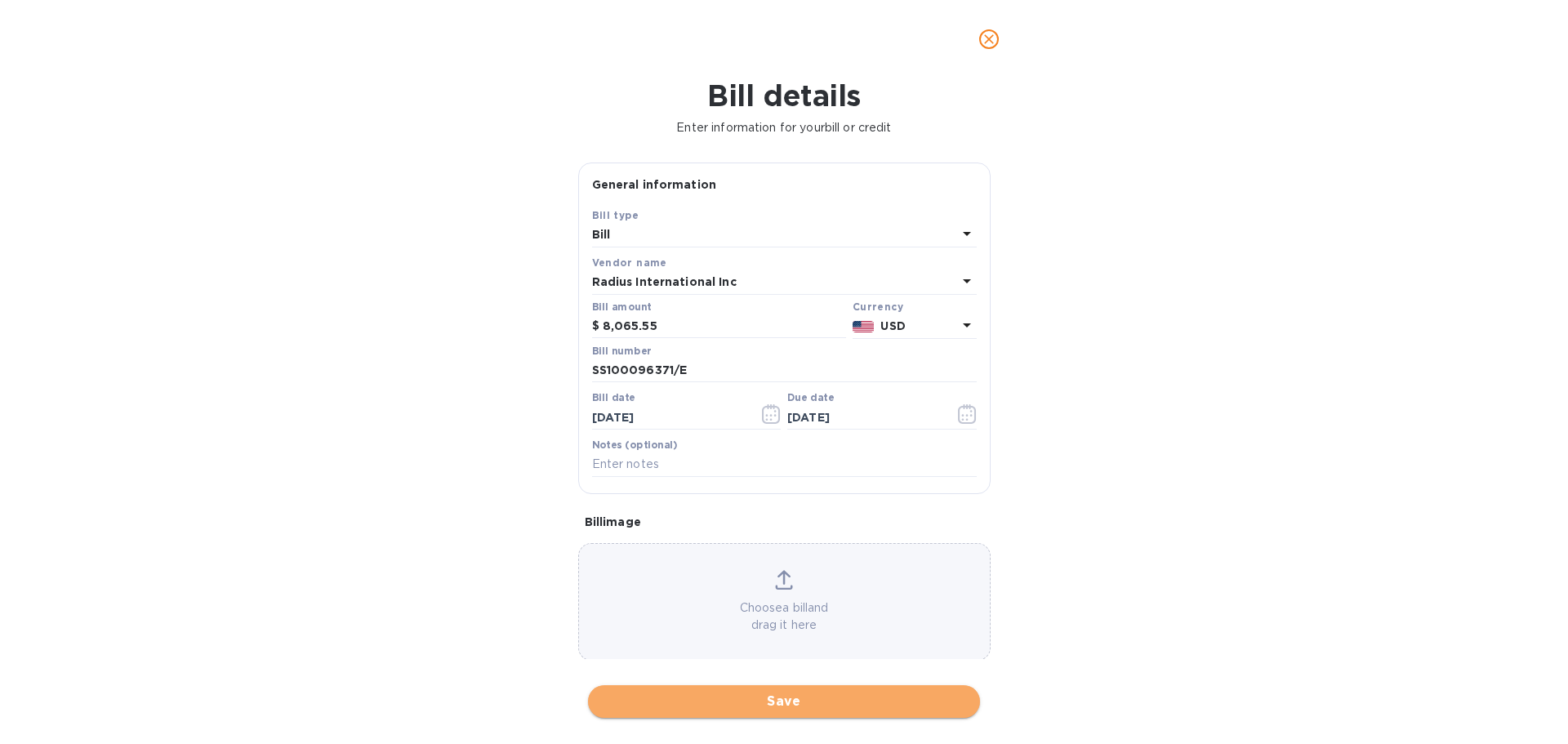
click at [783, 700] on span "Save" at bounding box center [784, 701] width 366 height 20
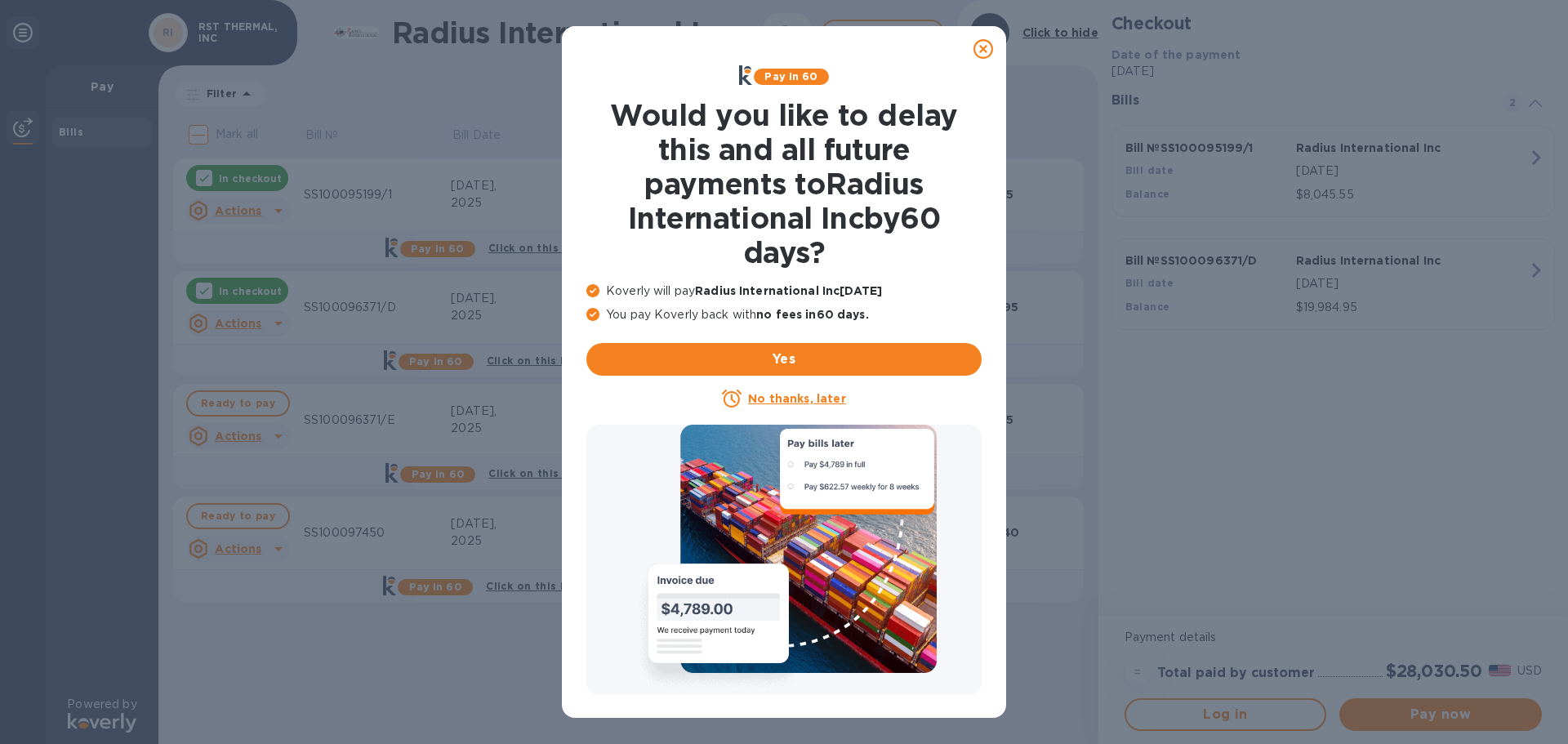
click at [980, 40] on icon at bounding box center [984, 49] width 20 height 20
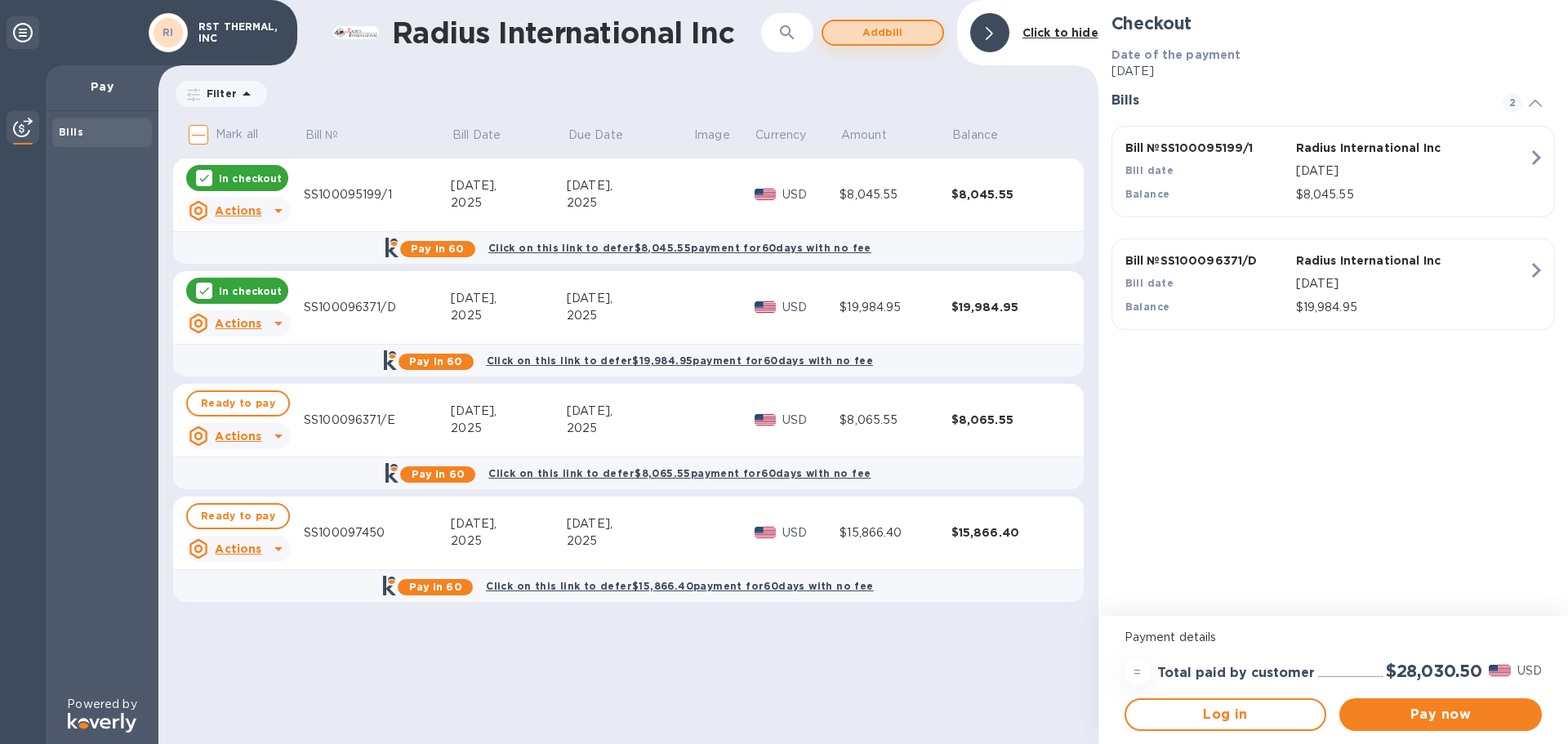
click at [873, 35] on span "Add bill" at bounding box center [883, 33] width 93 height 20
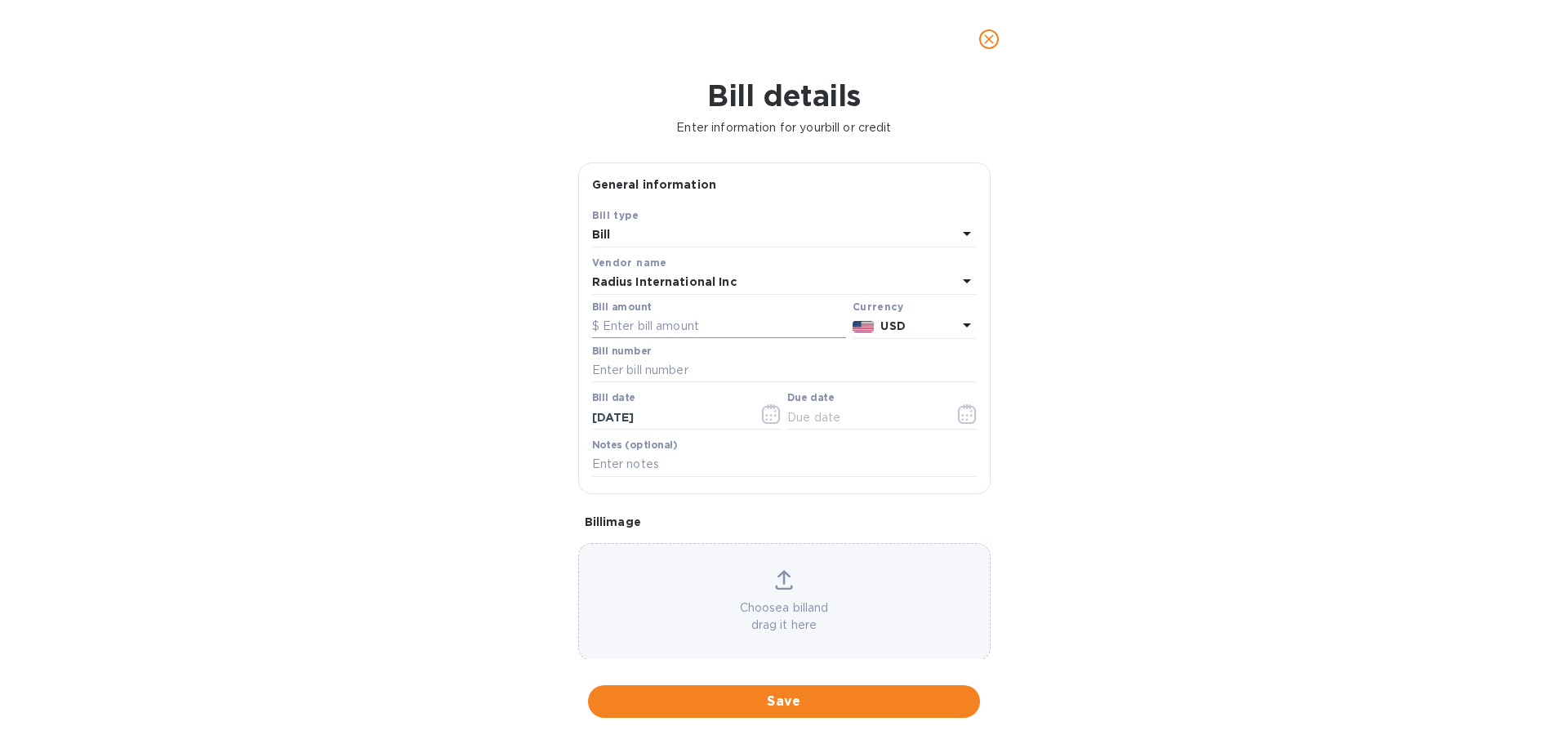
click at [625, 327] on input "text" at bounding box center [719, 327] width 254 height 25
type input "3"
type input "224.86"
click at [634, 368] on input "text" at bounding box center [784, 370] width 384 height 25
type input "SS100096371/G"
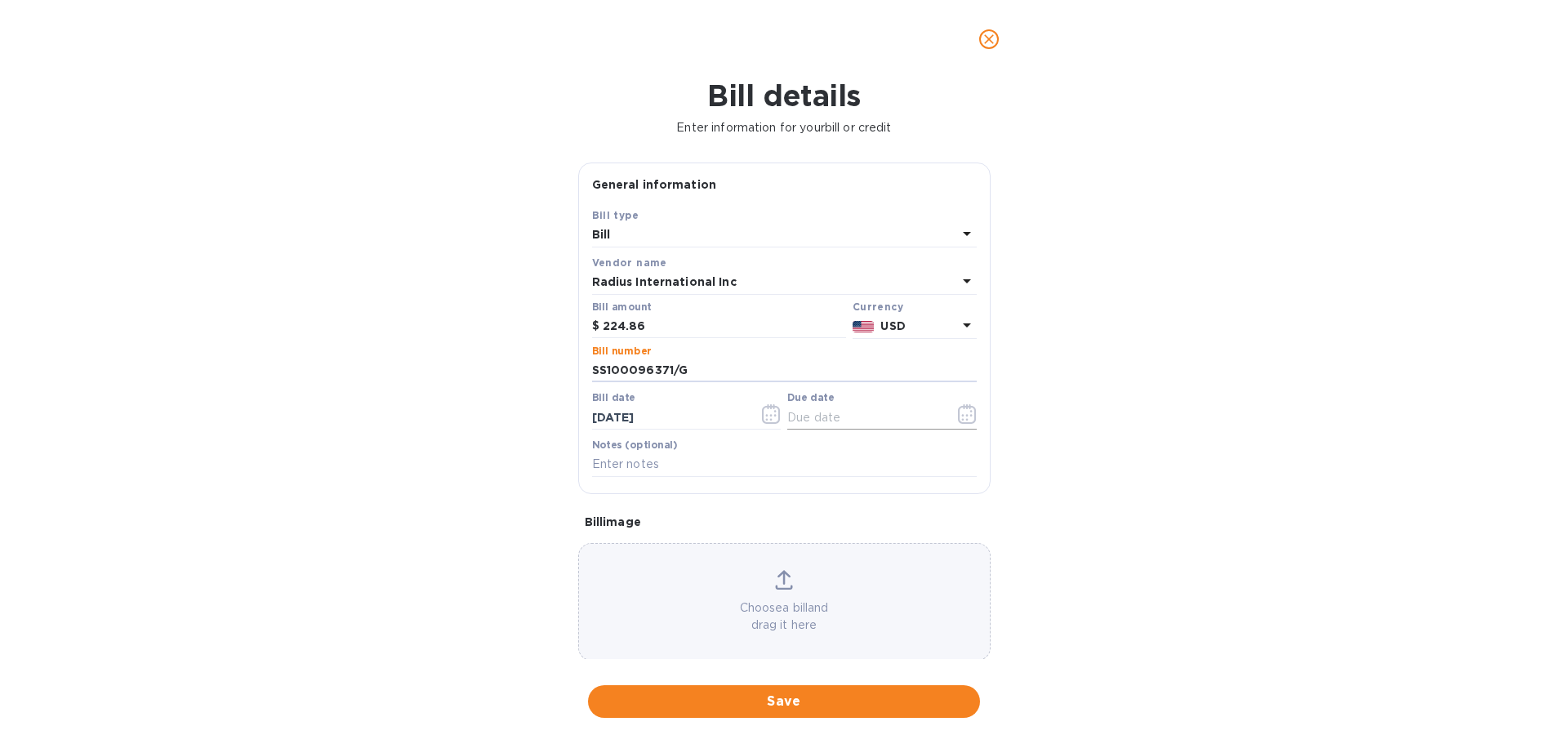
click at [837, 423] on input "text" at bounding box center [865, 417] width 154 height 25
type input "10/06/2025"
click at [762, 696] on span "Save" at bounding box center [784, 701] width 366 height 20
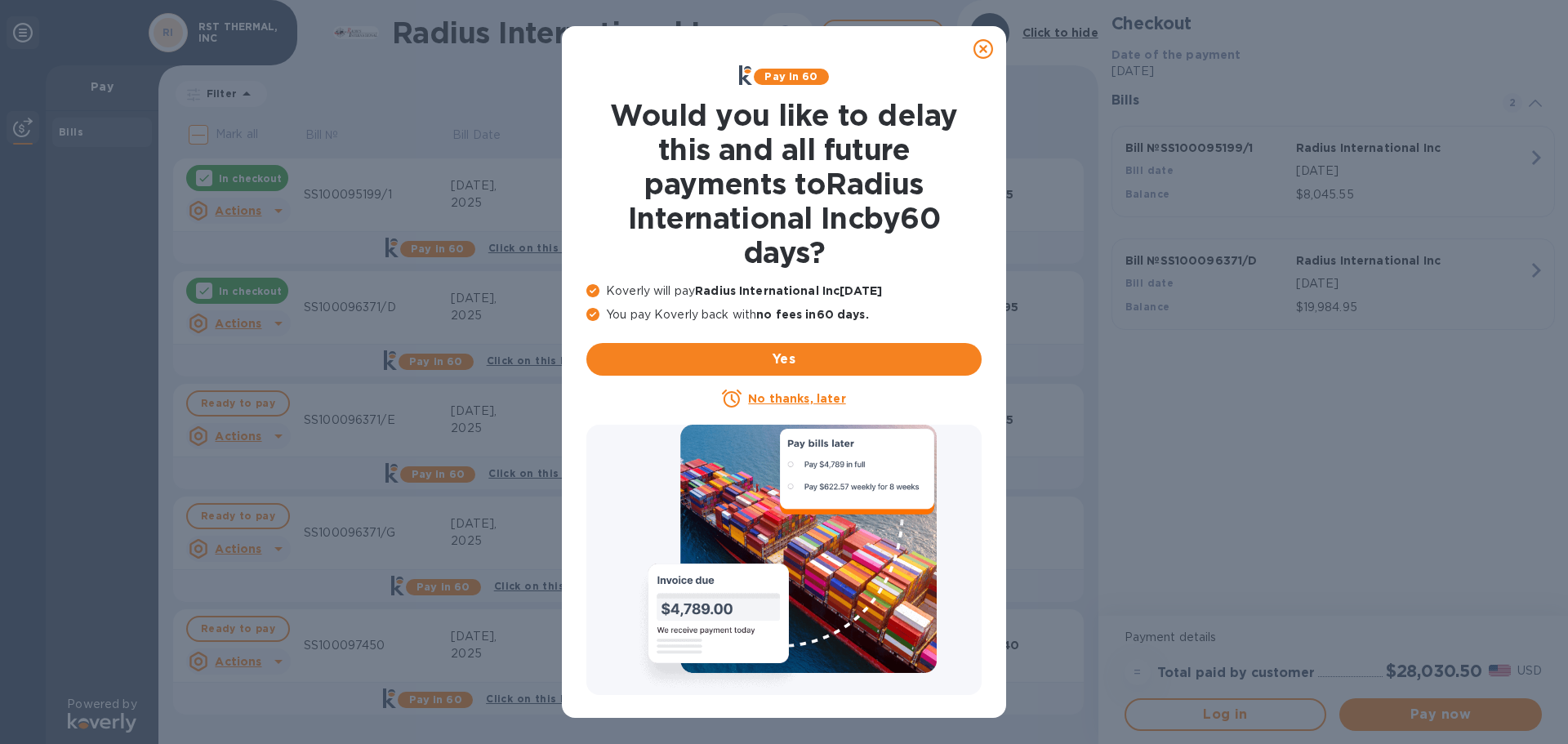
click at [984, 50] on icon at bounding box center [984, 49] width 20 height 20
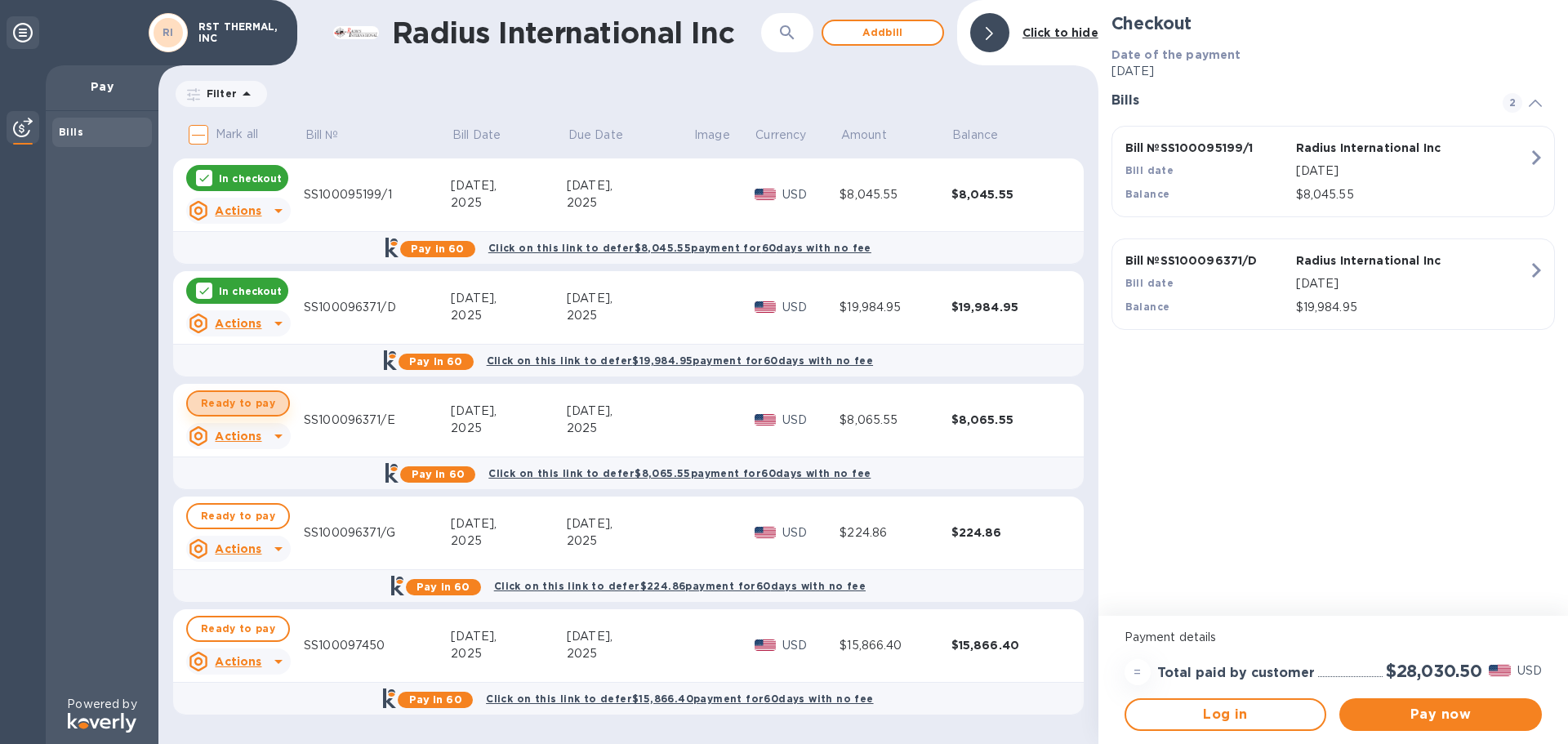
click at [243, 401] on span "Ready to pay" at bounding box center [238, 403] width 75 height 20
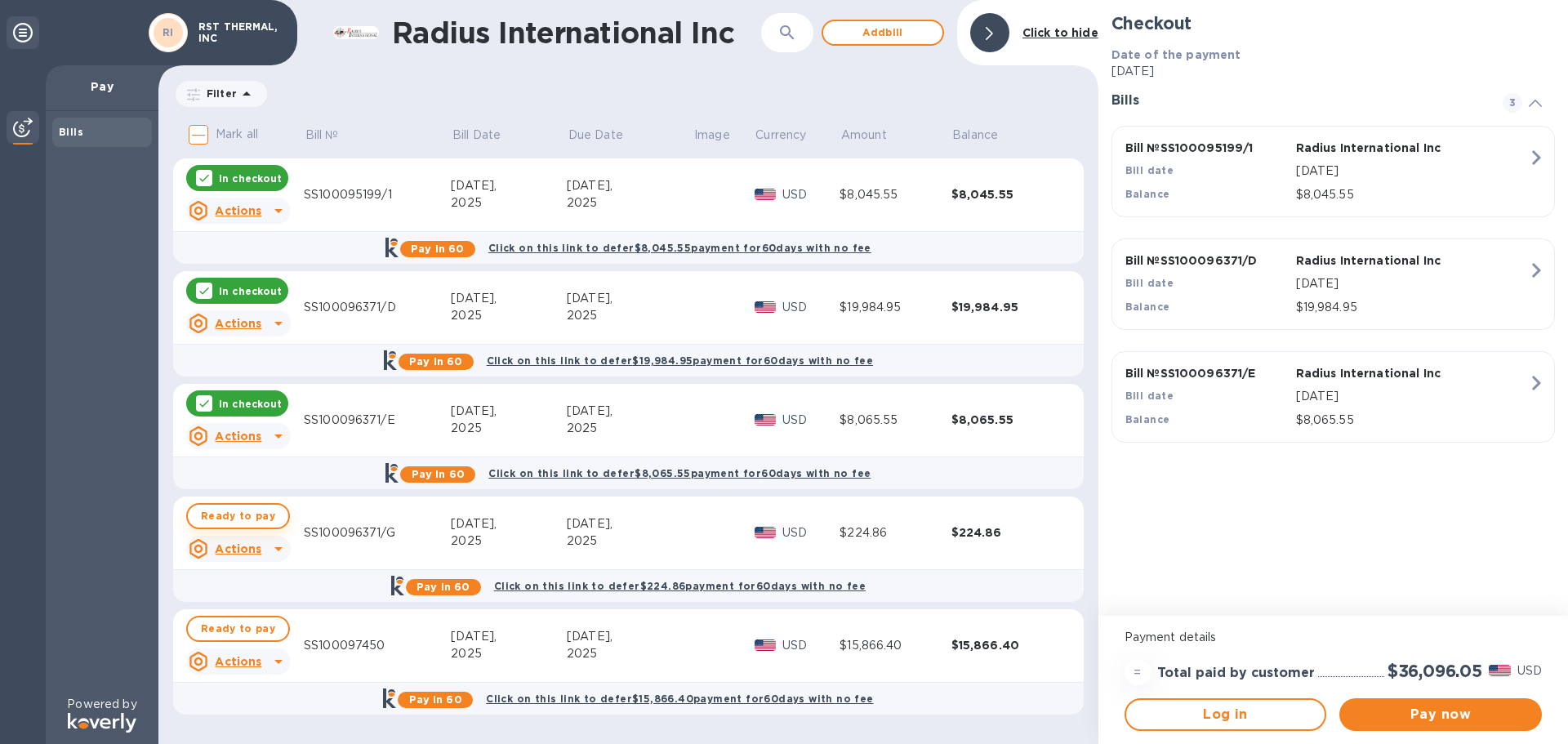
click at [220, 513] on span "Ready to pay" at bounding box center [238, 516] width 75 height 20
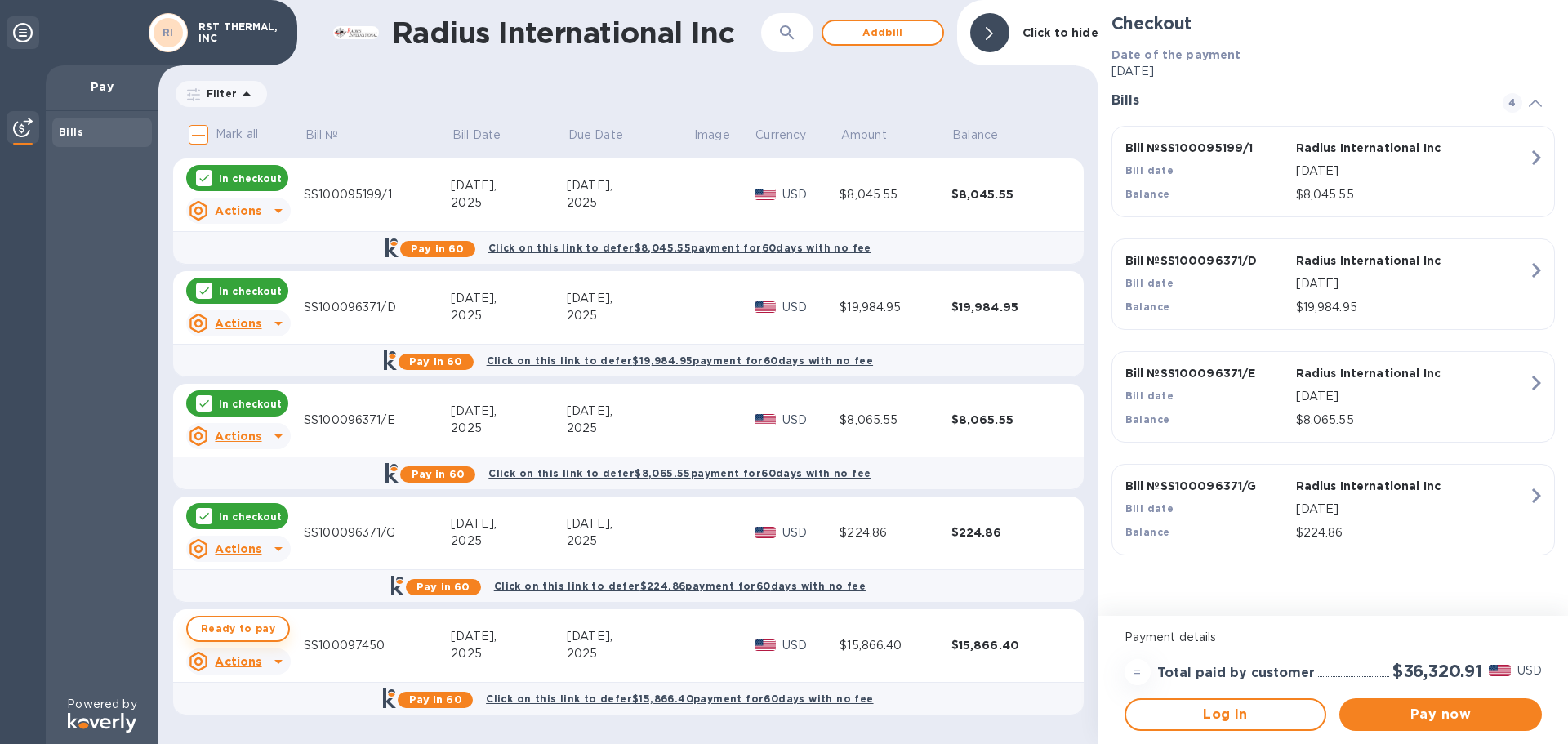
click at [227, 625] on span "Ready to pay" at bounding box center [238, 628] width 75 height 20
checkbox input "true"
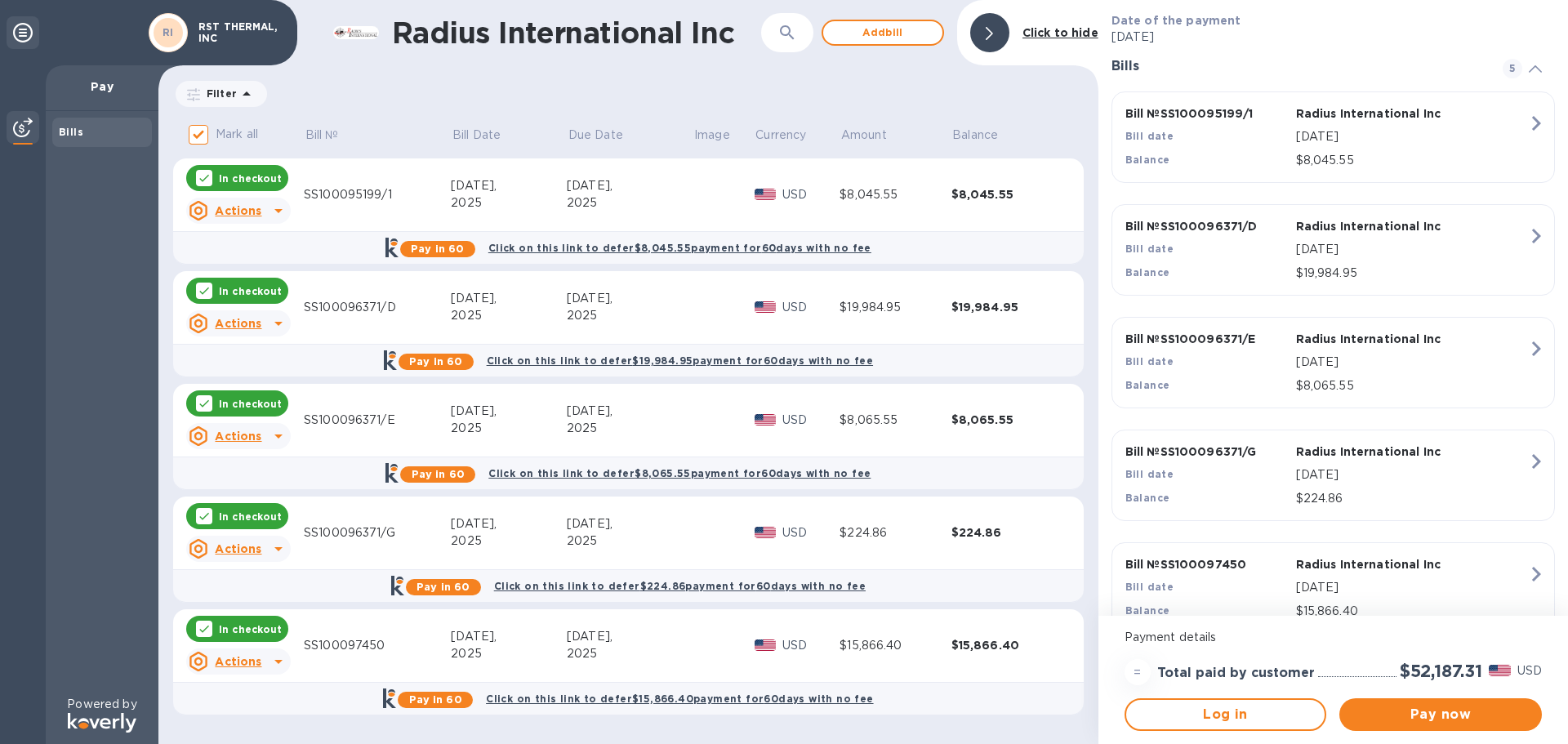
scroll to position [74, 0]
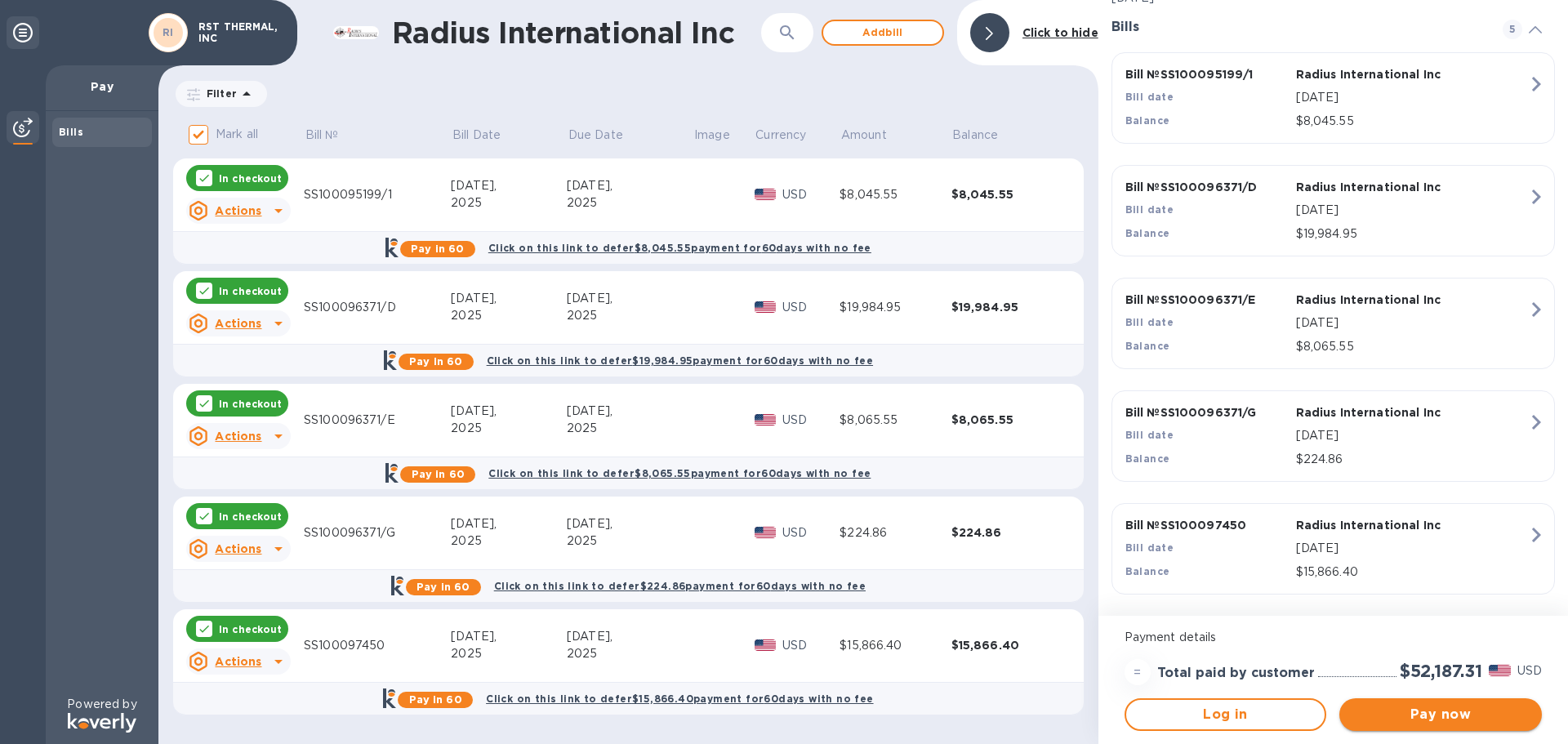
click at [1438, 719] on span "Pay now" at bounding box center [1440, 715] width 176 height 20
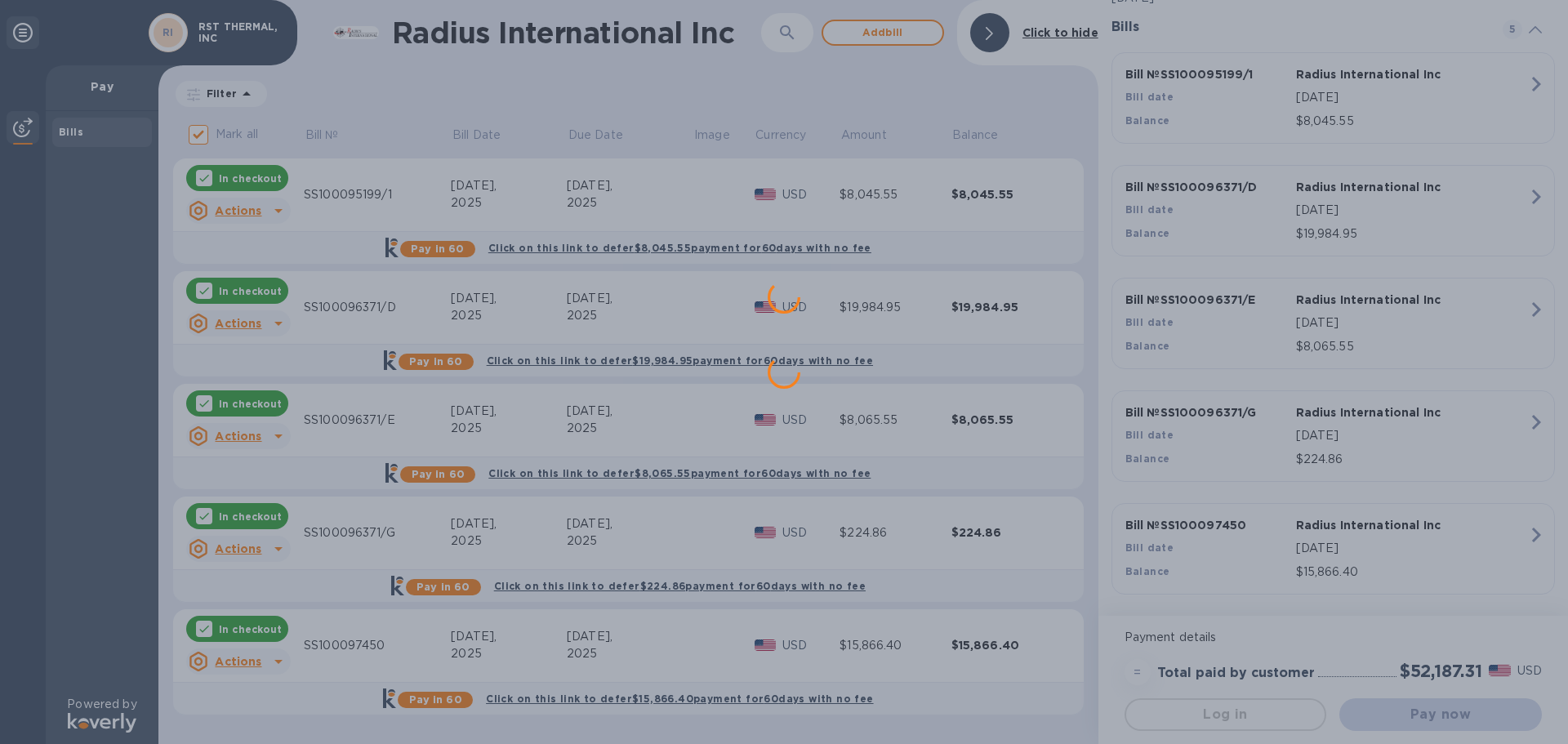
scroll to position [0, 0]
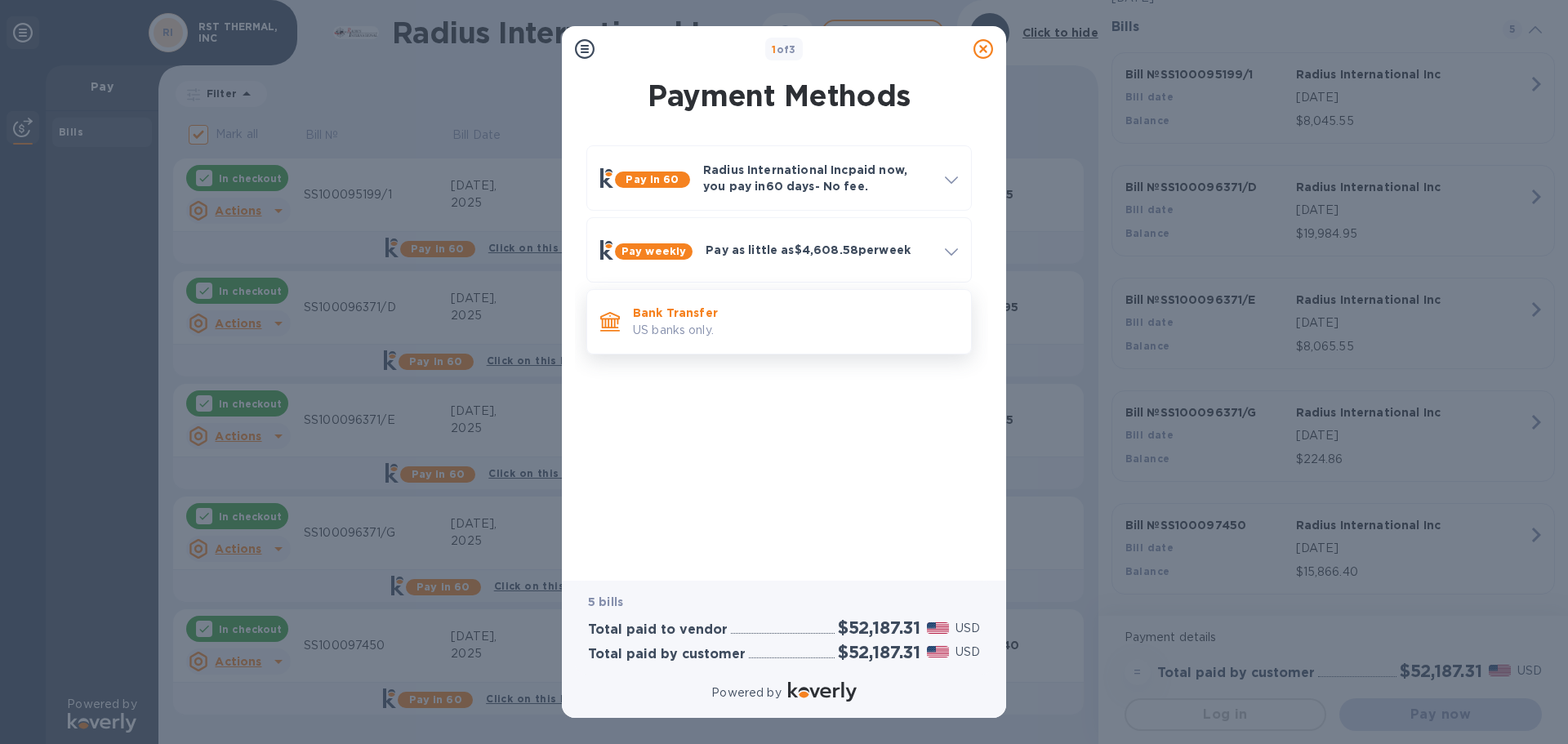
click at [712, 324] on p "US banks only." at bounding box center [795, 330] width 325 height 17
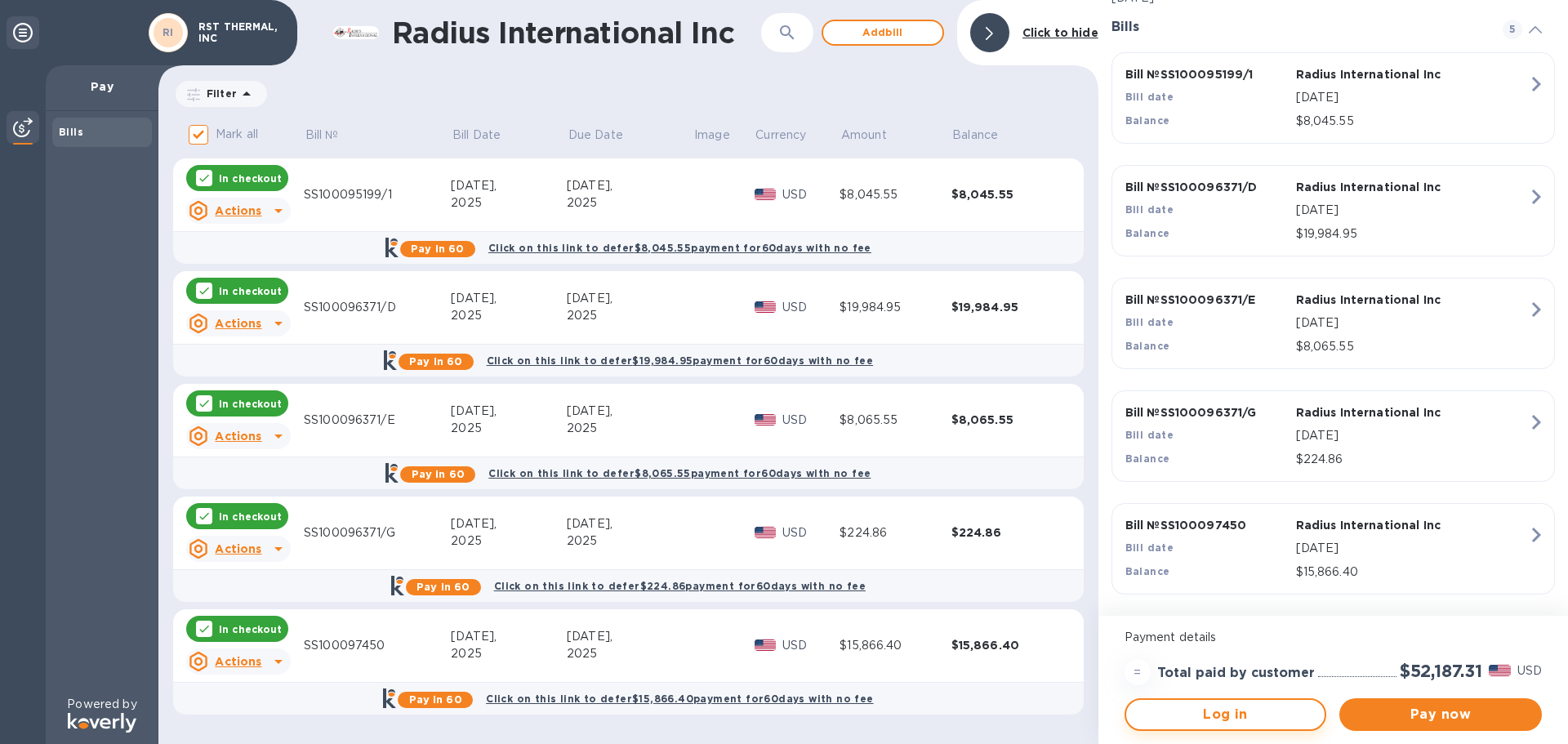
click at [1223, 715] on span "Log in" at bounding box center [1225, 715] width 173 height 20
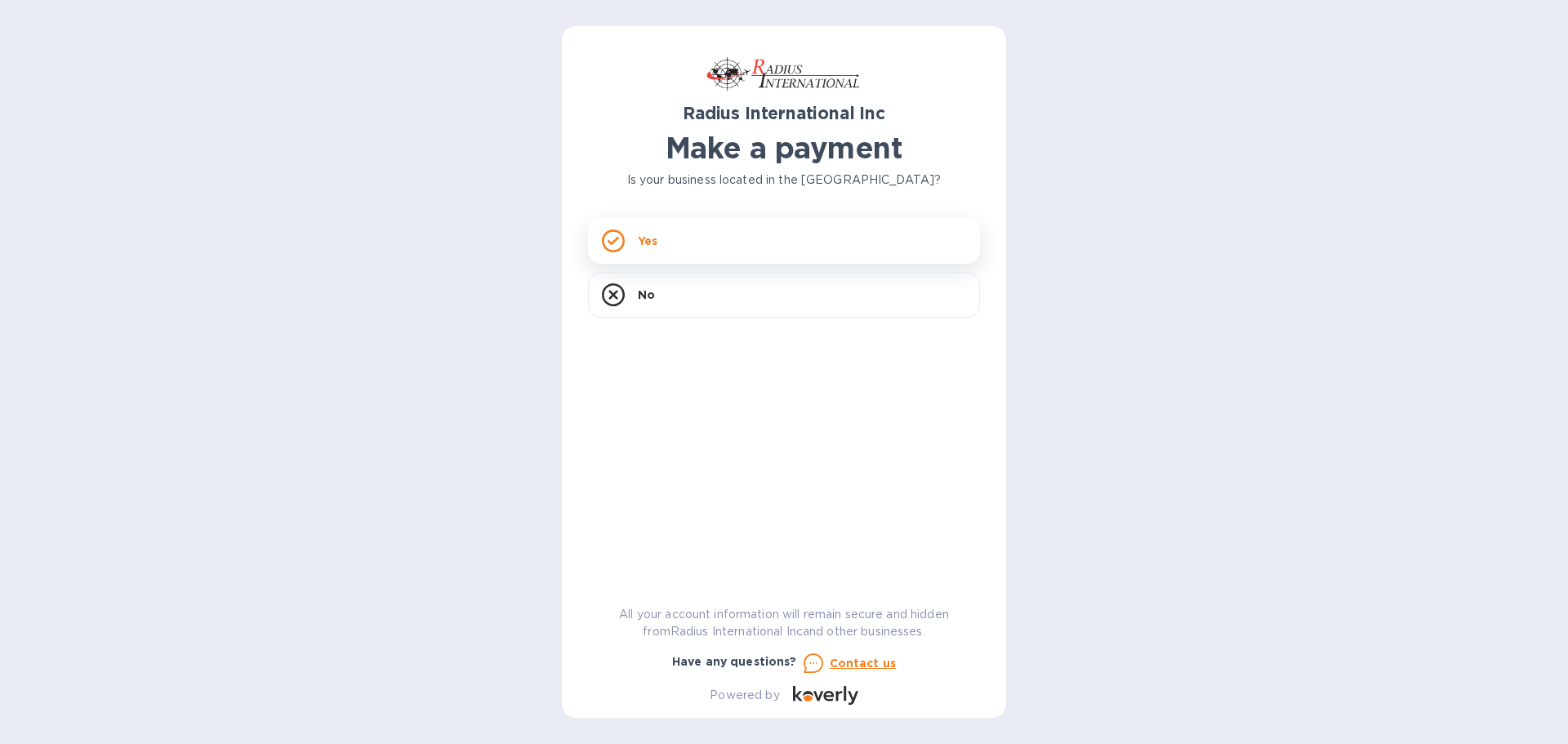
click at [668, 239] on div "Yes" at bounding box center [784, 241] width 392 height 46
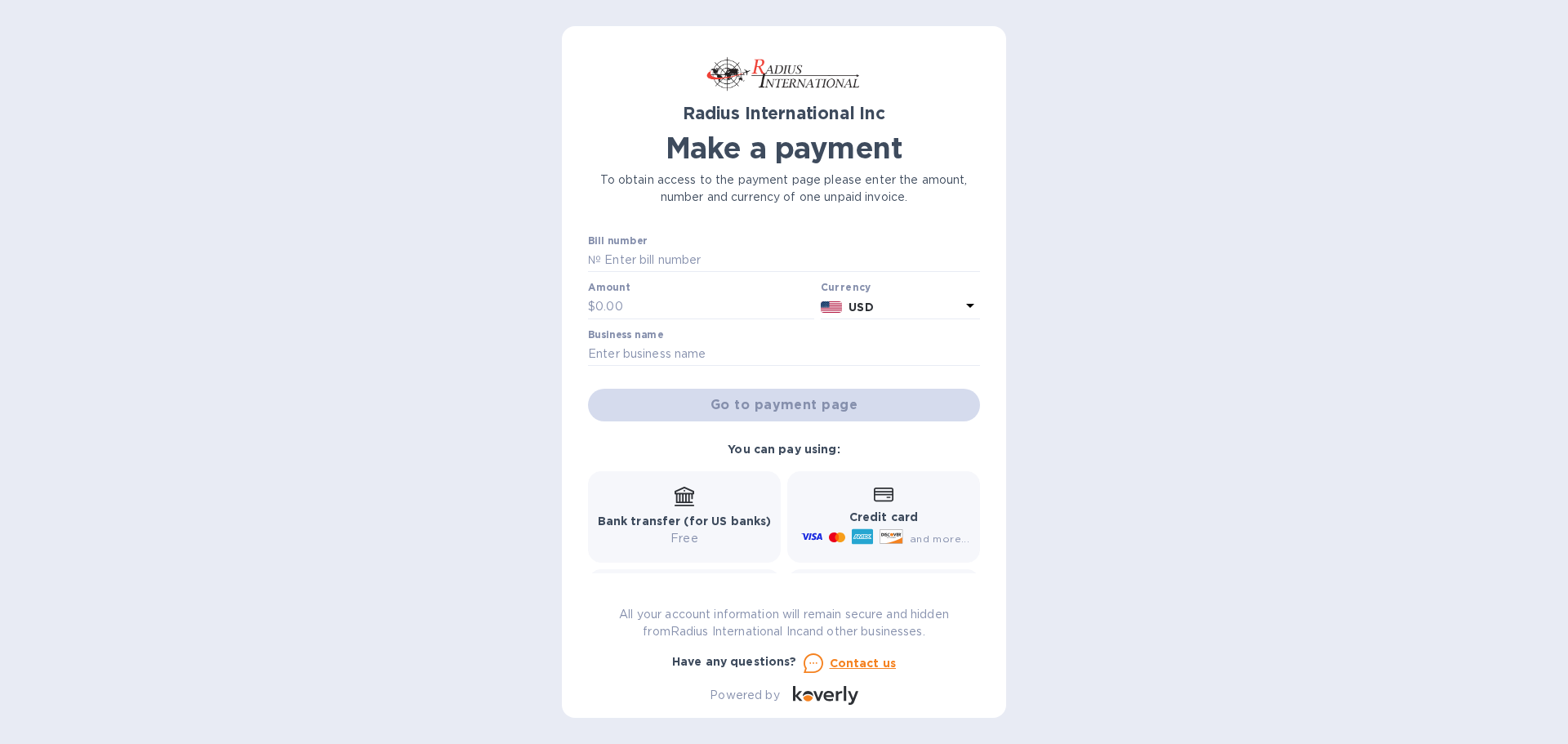
click at [867, 505] on div "Credit card and more..." at bounding box center [883, 517] width 171 height 63
click at [876, 503] on div "Credit card and more..." at bounding box center [883, 517] width 171 height 63
click at [609, 263] on input "text" at bounding box center [790, 261] width 379 height 25
click at [639, 303] on input "text" at bounding box center [704, 307] width 219 height 25
click at [716, 261] on input "SS100097405" at bounding box center [790, 261] width 379 height 25
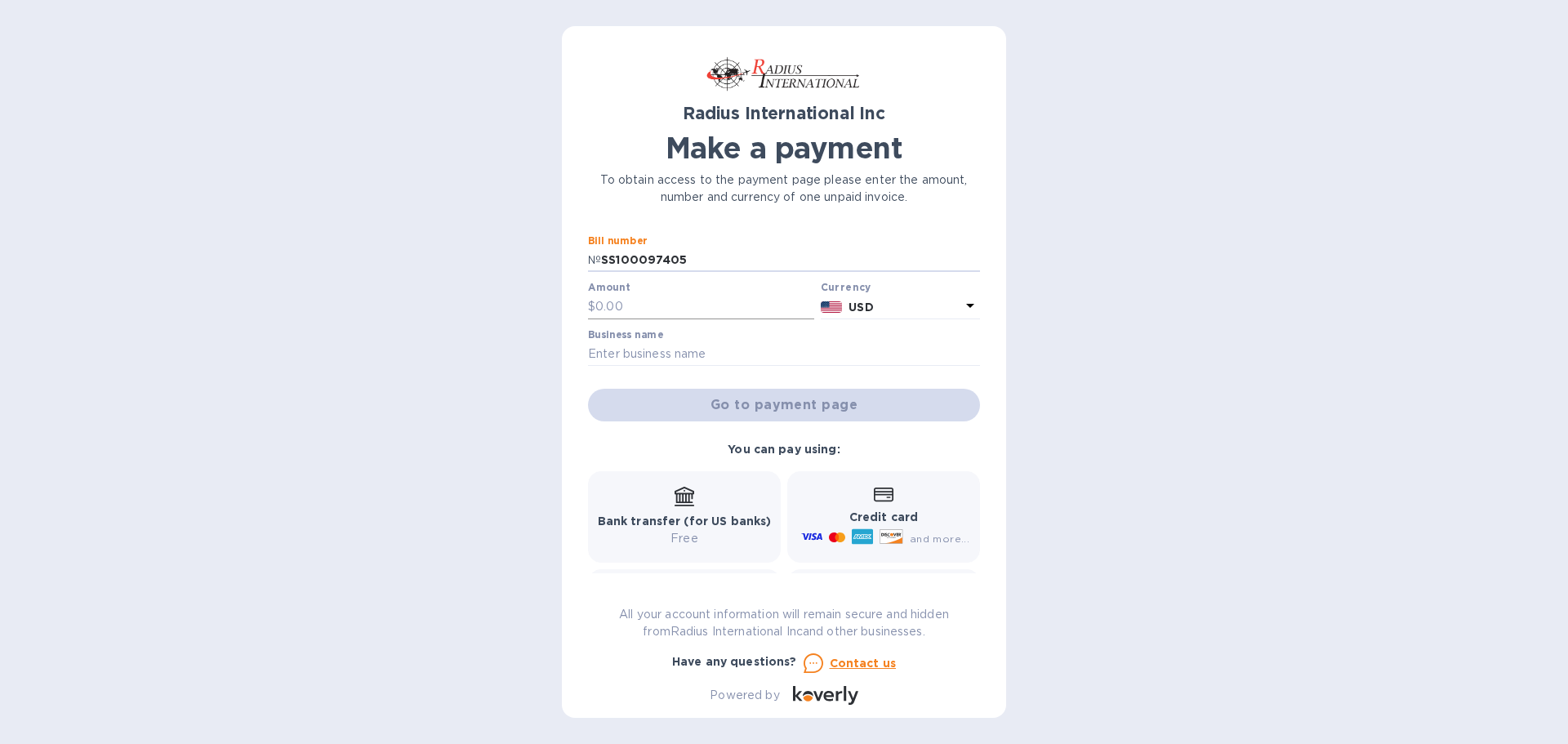
type input "SS100097405"
click at [630, 307] on input "text" at bounding box center [704, 307] width 219 height 25
type input "15,866.40"
click at [638, 352] on input "text" at bounding box center [784, 354] width 392 height 25
type input "RST THERMAL, INC"
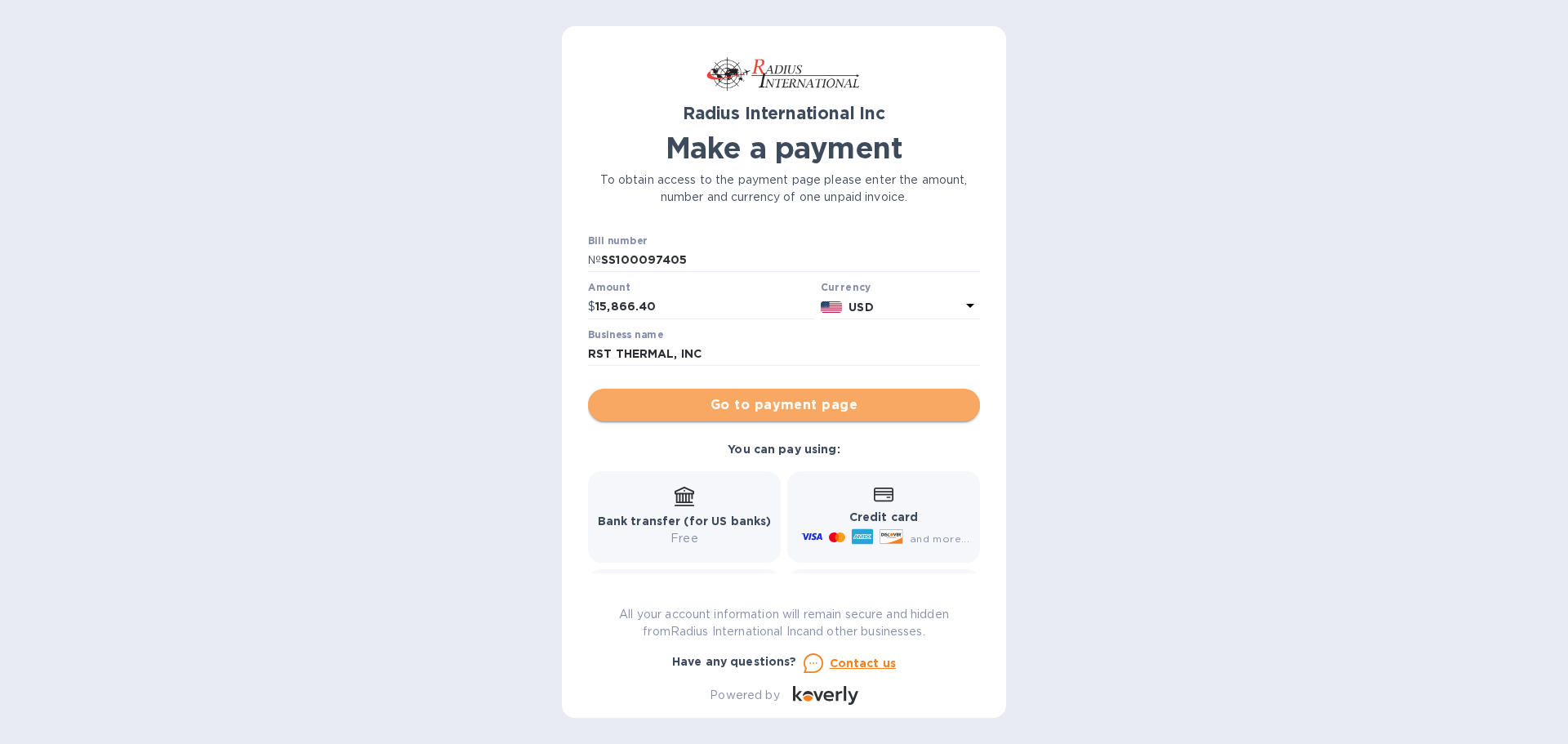
click at [785, 403] on span "Go to payment page" at bounding box center [784, 405] width 366 height 20
